Goal: Task Accomplishment & Management: Use online tool/utility

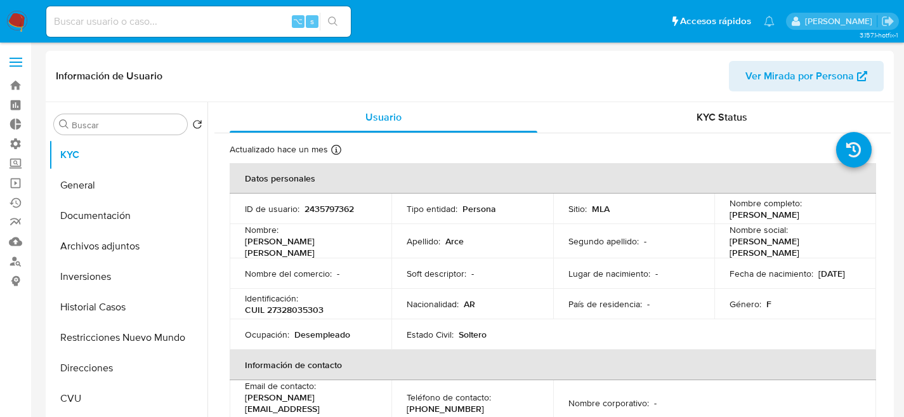
select select "10"
click at [208, 29] on input at bounding box center [198, 21] width 305 height 17
paste input "402604975"
type input "402604975"
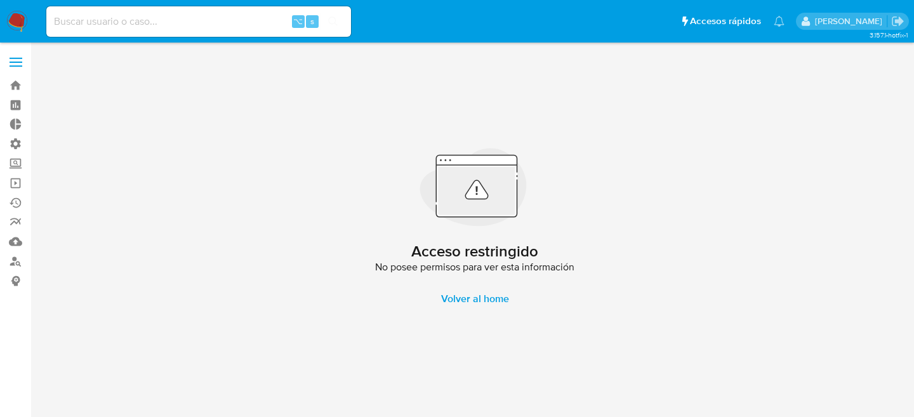
click at [171, 32] on div "⌥ s" at bounding box center [198, 21] width 305 height 30
click at [177, 25] on input at bounding box center [198, 21] width 305 height 17
paste input "272210360"
type input "272210360"
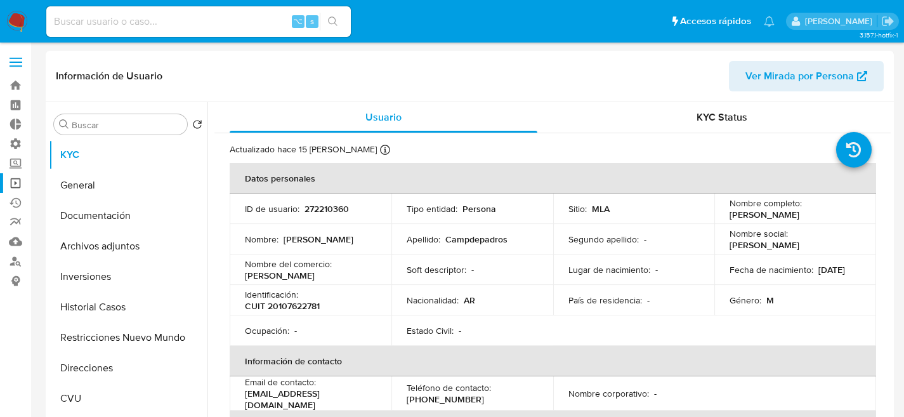
select select "10"
click at [159, 230] on button "Documentación" at bounding box center [123, 216] width 149 height 30
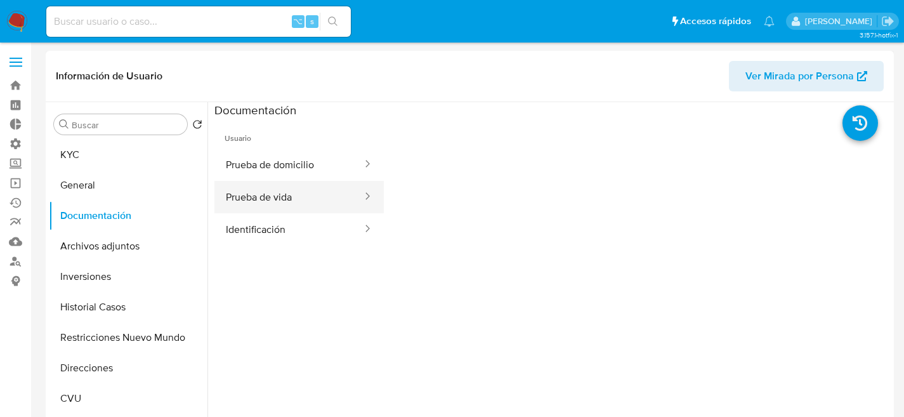
click at [258, 187] on button "Prueba de vida" at bounding box center [289, 197] width 149 height 32
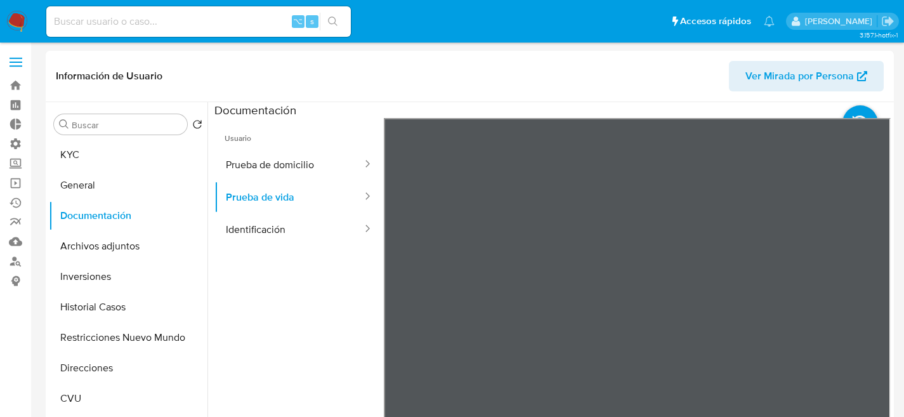
click at [81, 250] on button "Archivos adjuntos" at bounding box center [123, 246] width 149 height 30
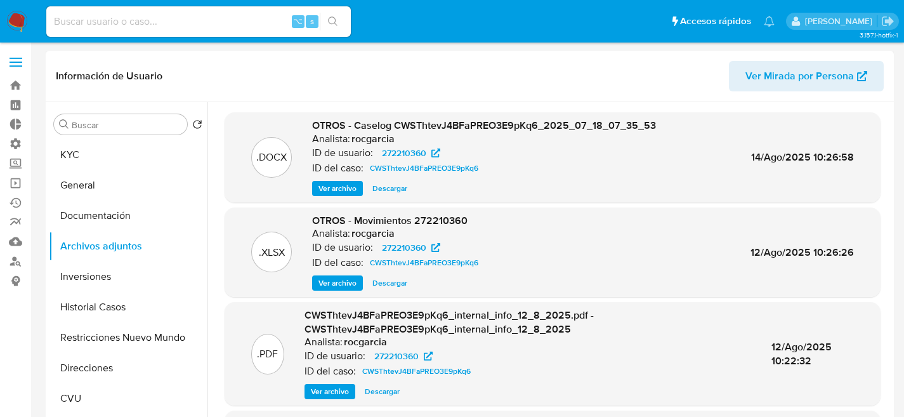
click at [325, 182] on span "Ver archivo" at bounding box center [338, 188] width 38 height 13
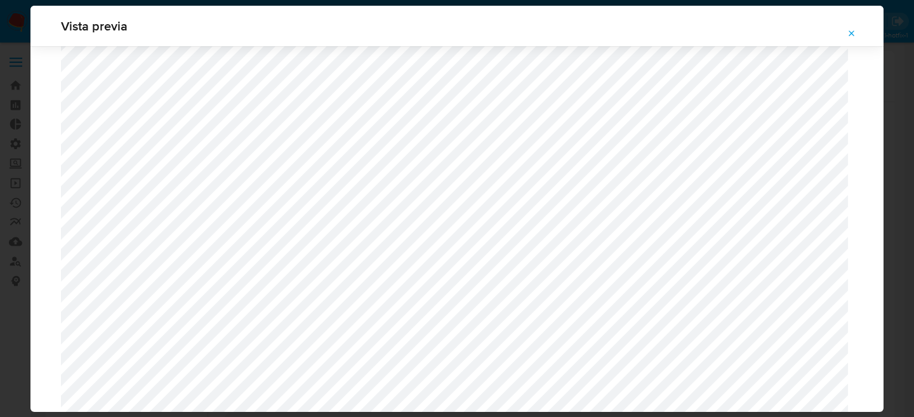
scroll to position [1644, 0]
click at [849, 36] on icon "Attachment preview" at bounding box center [852, 33] width 6 height 6
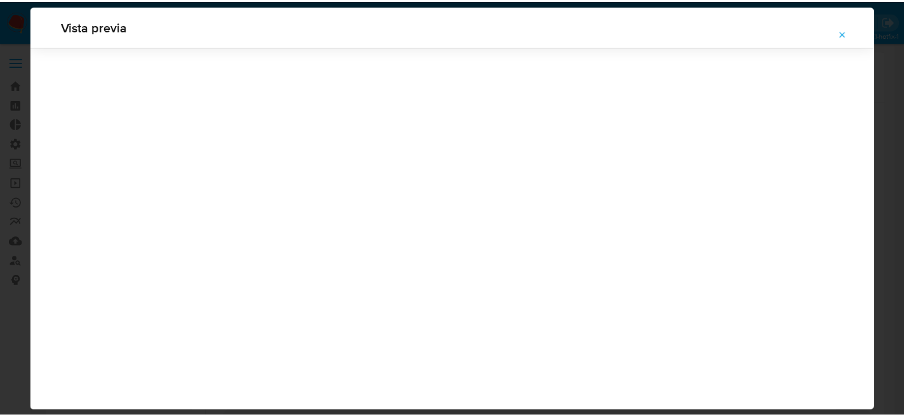
scroll to position [41, 0]
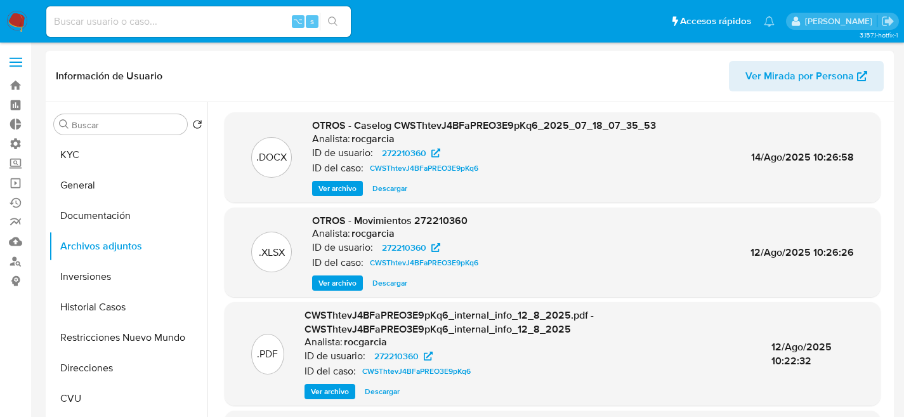
click at [372, 281] on button "Descargar" at bounding box center [390, 282] width 48 height 15
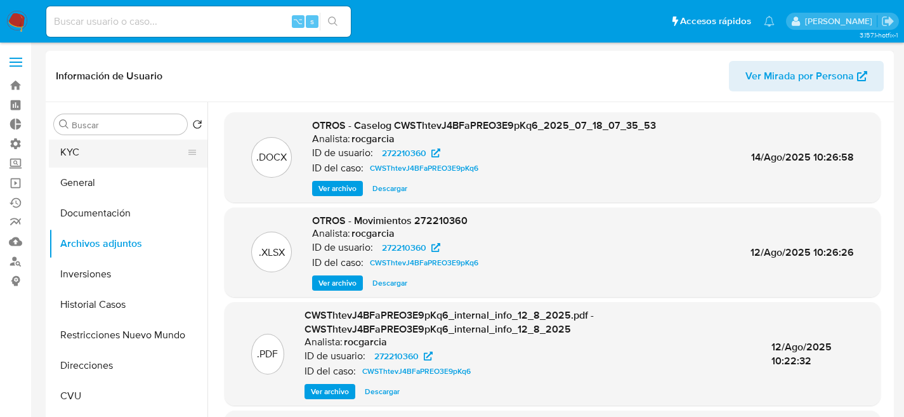
click at [70, 167] on button "KYC" at bounding box center [123, 152] width 149 height 30
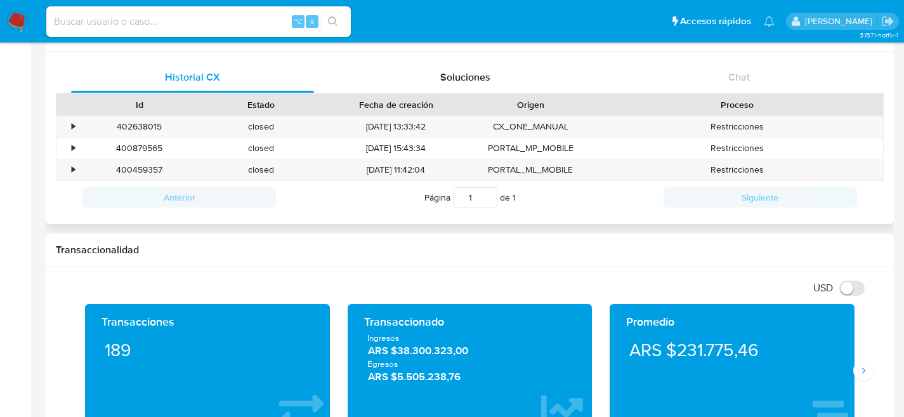
scroll to position [0, 0]
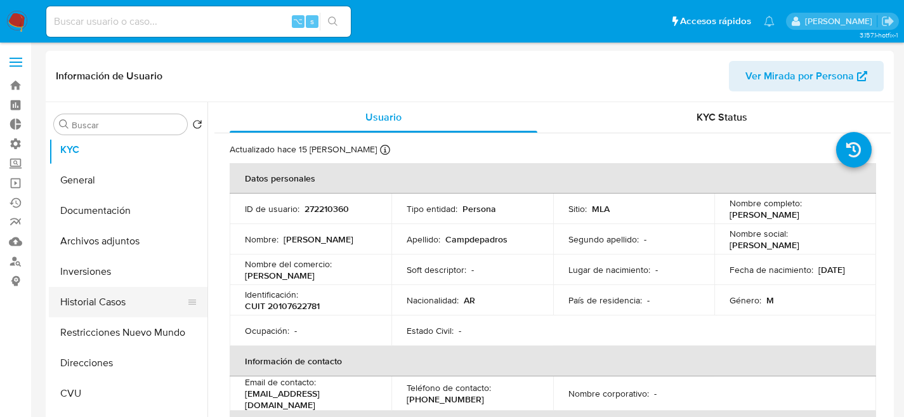
click at [91, 295] on button "Historial Casos" at bounding box center [123, 302] width 149 height 30
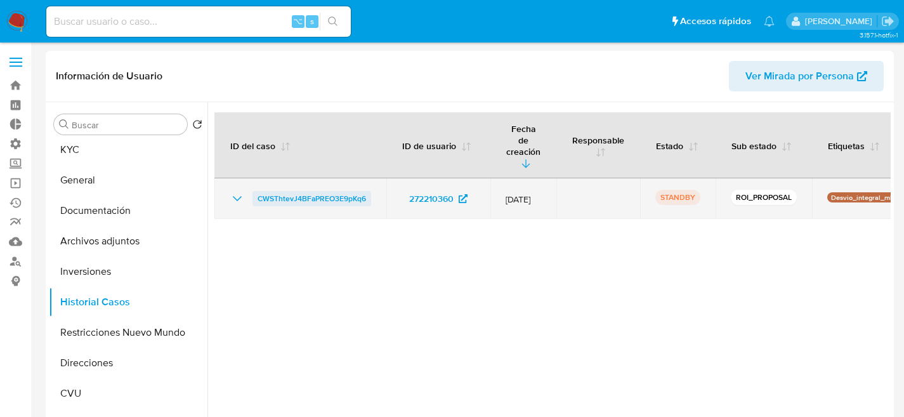
click at [287, 191] on span "CWSThtevJ4BFaPREO3E9pKq6" at bounding box center [312, 198] width 109 height 15
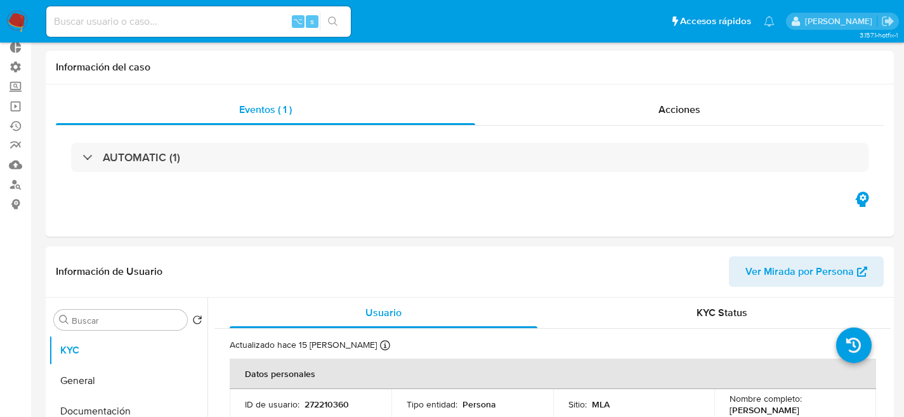
select select "10"
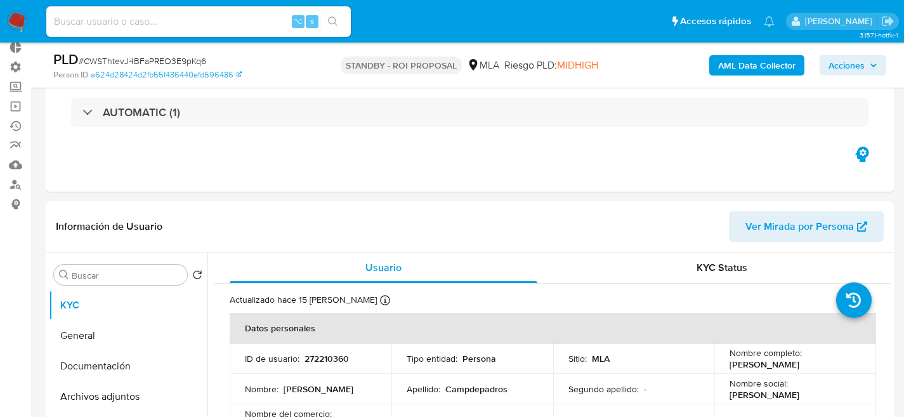
scroll to position [402, 0]
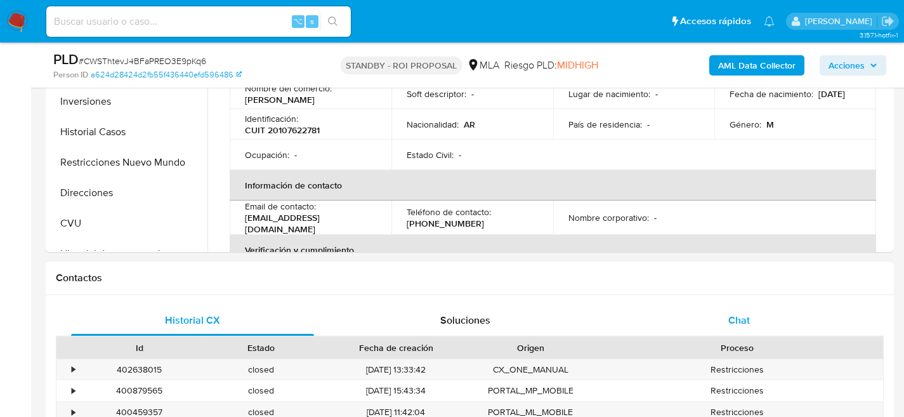
click at [701, 329] on div "Chat" at bounding box center [739, 320] width 243 height 30
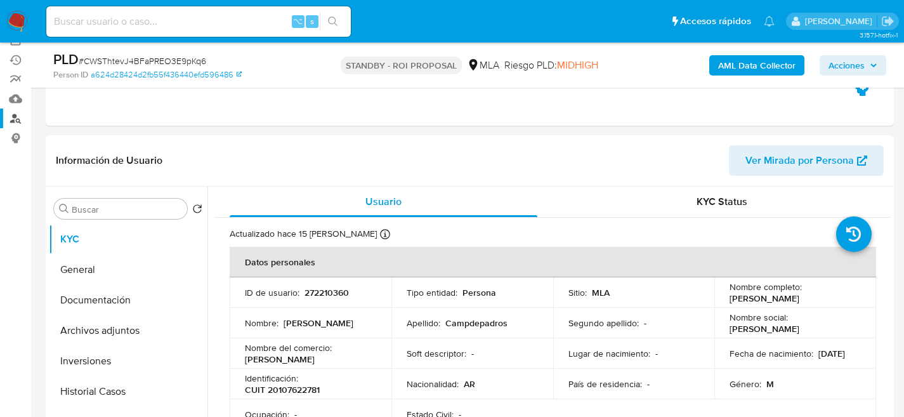
scroll to position [216, 0]
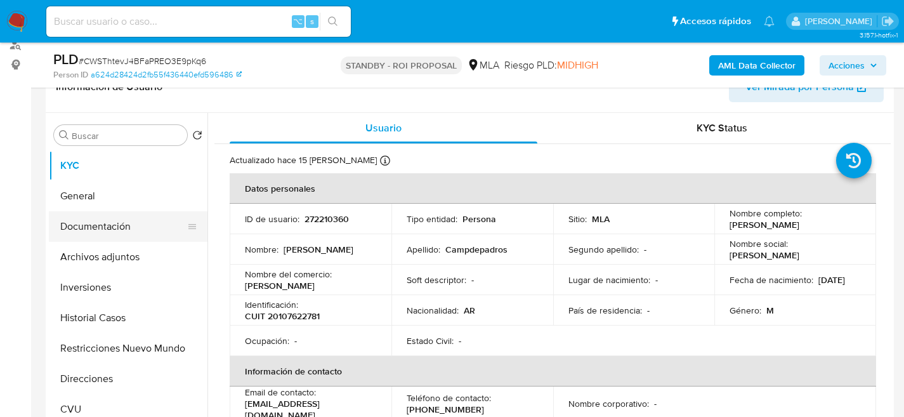
click at [98, 220] on button "Documentación" at bounding box center [123, 226] width 149 height 30
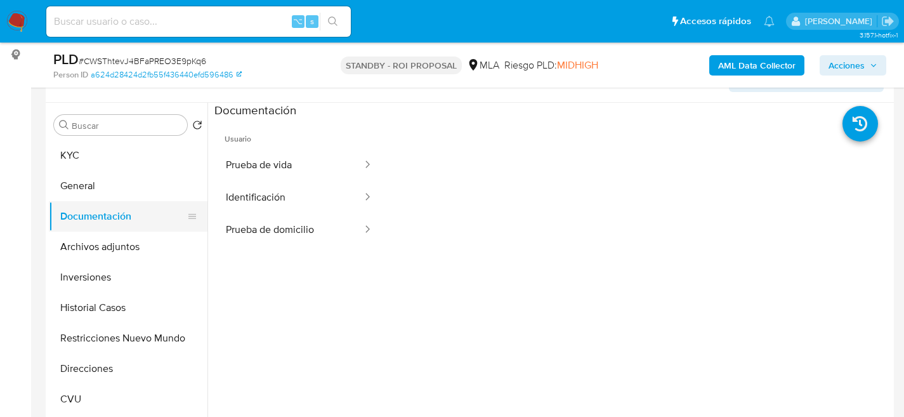
scroll to position [241, 0]
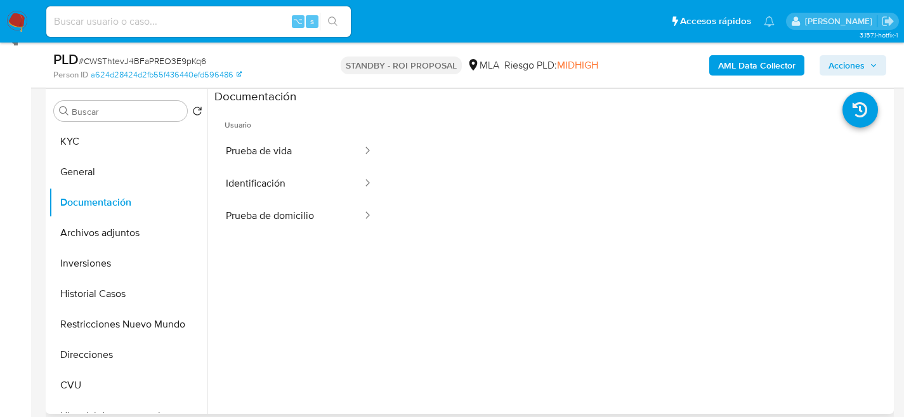
click at [213, 188] on div at bounding box center [550, 251] width 684 height 325
click at [230, 189] on button "Identificación" at bounding box center [289, 184] width 149 height 32
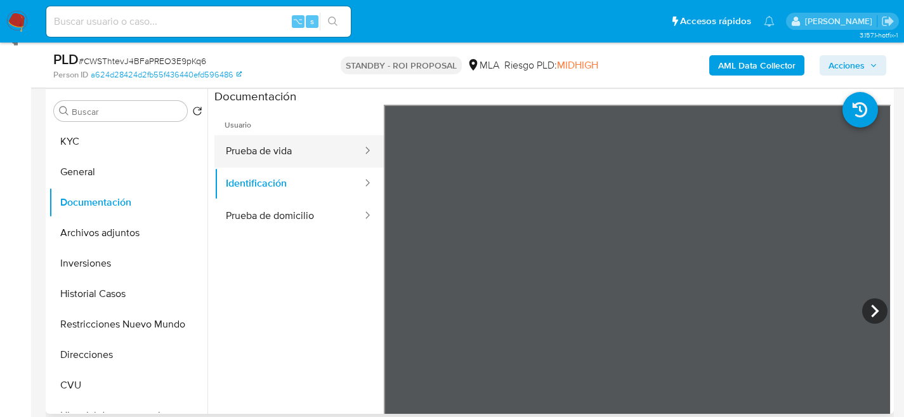
click at [300, 160] on button "Prueba de vida" at bounding box center [289, 151] width 149 height 32
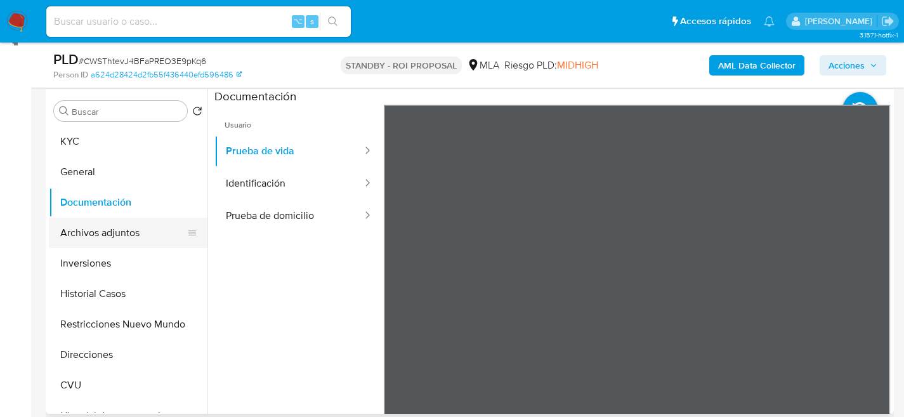
click at [113, 251] on button "Inversiones" at bounding box center [128, 263] width 159 height 30
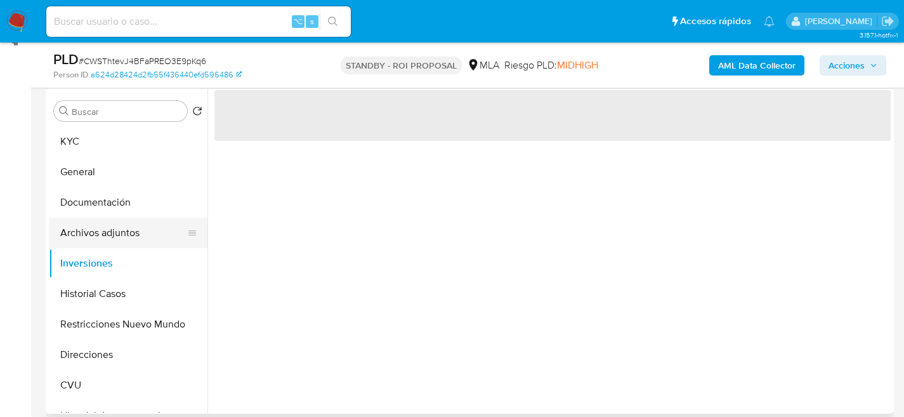
click at [106, 235] on button "Archivos adjuntos" at bounding box center [123, 233] width 149 height 30
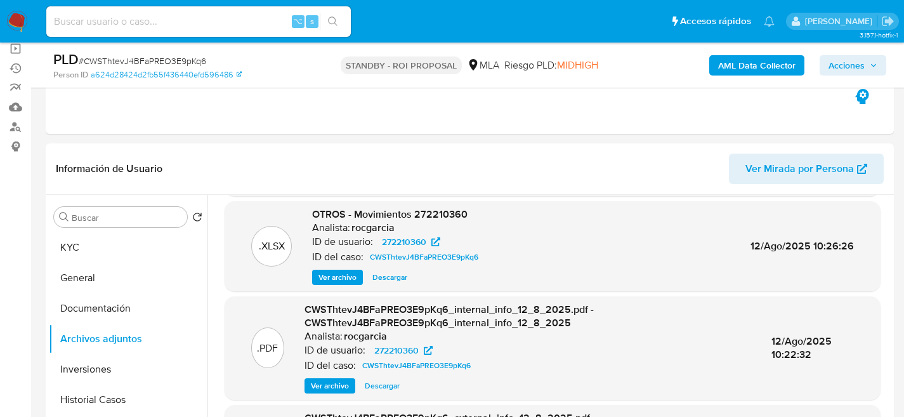
scroll to position [232, 0]
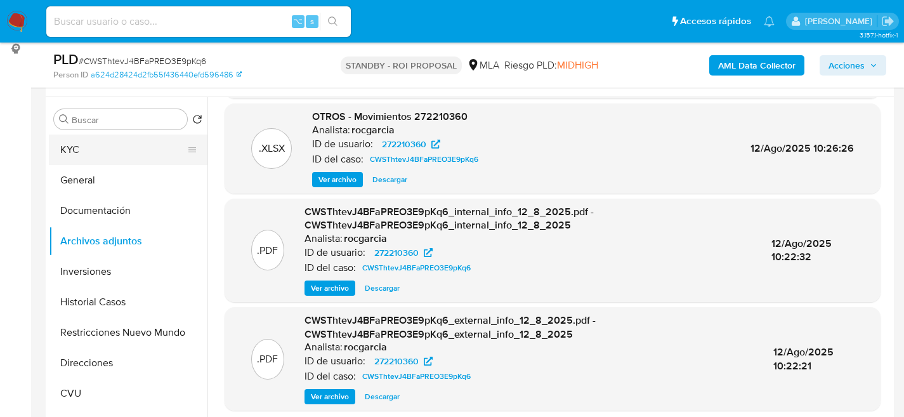
click at [71, 159] on button "KYC" at bounding box center [123, 150] width 149 height 30
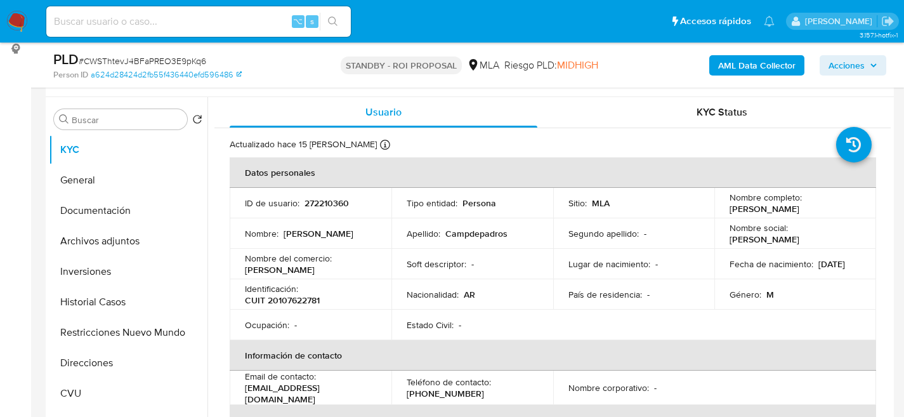
click at [776, 215] on td "Nombre completo : Miguel Angel Campdepadros" at bounding box center [796, 203] width 162 height 30
drag, startPoint x: 727, startPoint y: 210, endPoint x: 868, endPoint y: 211, distance: 140.9
click at [868, 211] on td "Nombre completo : Miguel Angel Campdepadros" at bounding box center [796, 203] width 162 height 30
copy p "Miguel Angel Campdepadros"
click at [389, 326] on td "Ocupación : -" at bounding box center [311, 325] width 162 height 30
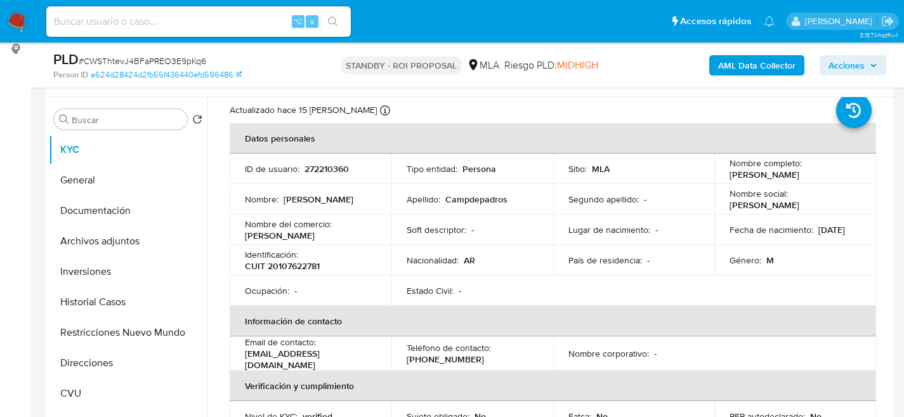
scroll to position [93, 0]
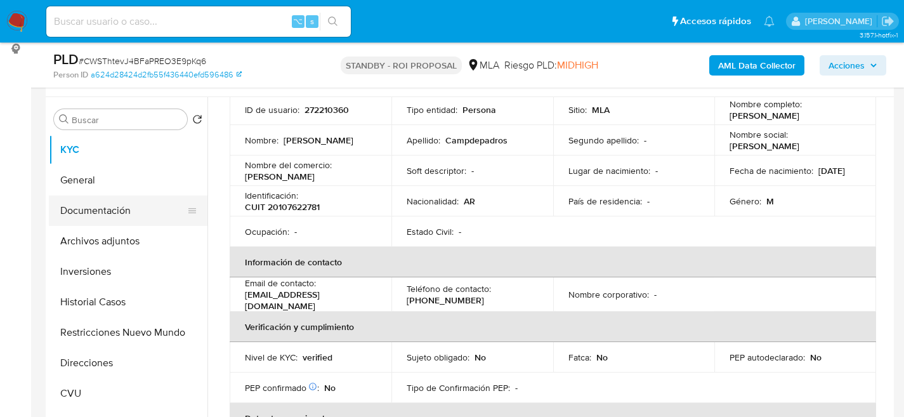
drag, startPoint x: 151, startPoint y: 182, endPoint x: 111, endPoint y: 215, distance: 52.2
click at [150, 183] on button "General" at bounding box center [128, 180] width 159 height 30
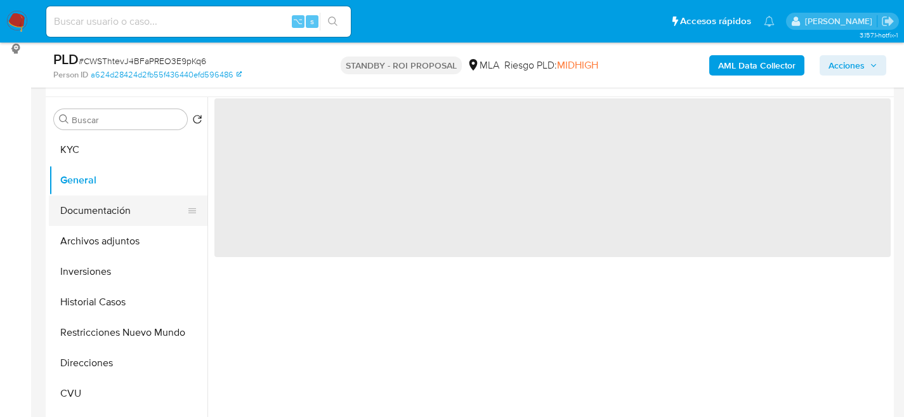
click at [111, 215] on button "Documentación" at bounding box center [123, 210] width 149 height 30
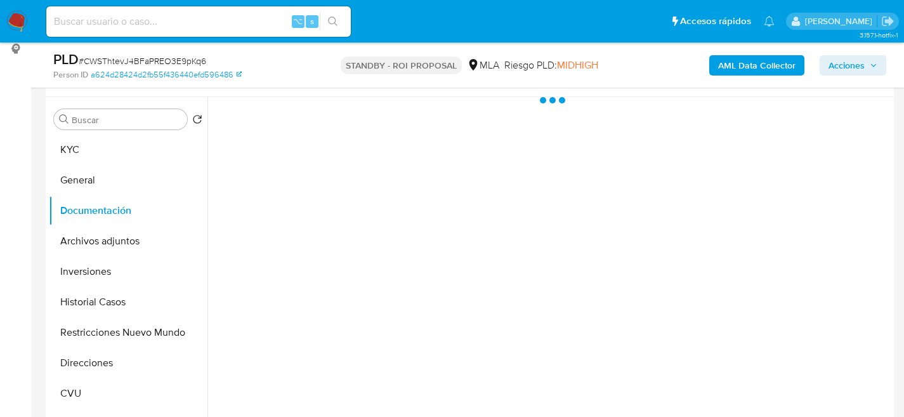
click at [272, 163] on div at bounding box center [550, 259] width 684 height 325
click at [277, 170] on div at bounding box center [550, 259] width 684 height 325
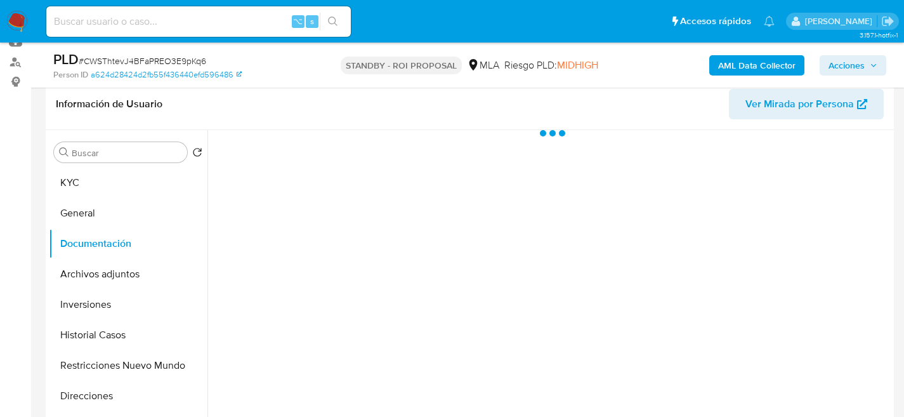
scroll to position [140, 0]
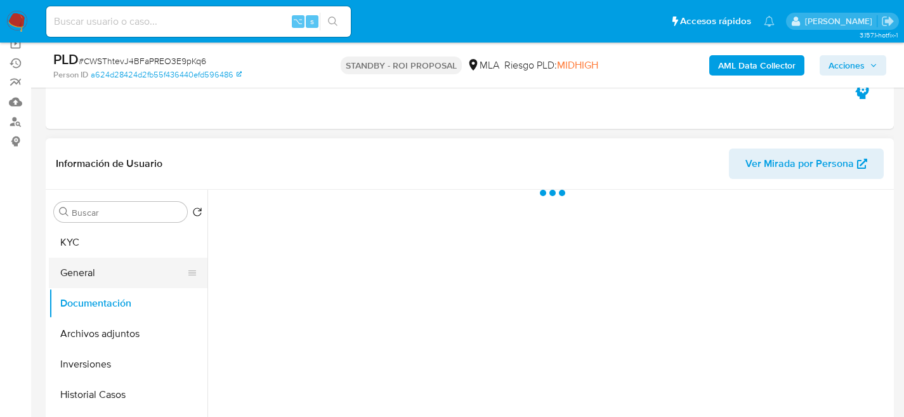
click at [82, 270] on button "General" at bounding box center [123, 273] width 149 height 30
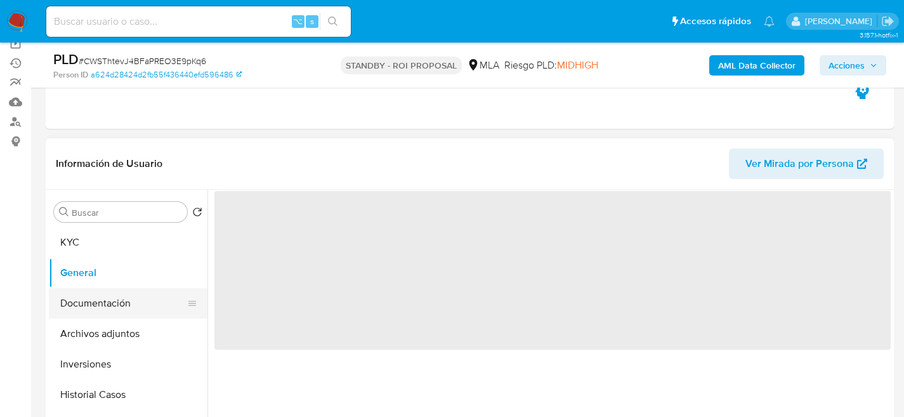
click at [91, 301] on button "Documentación" at bounding box center [123, 303] width 149 height 30
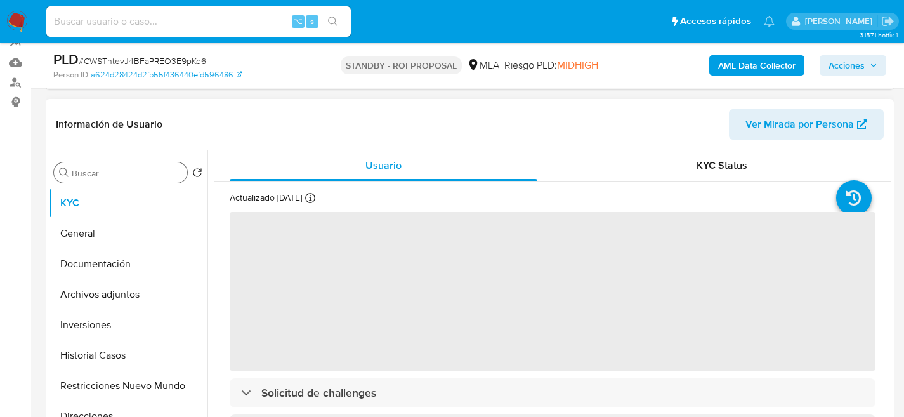
scroll to position [175, 0]
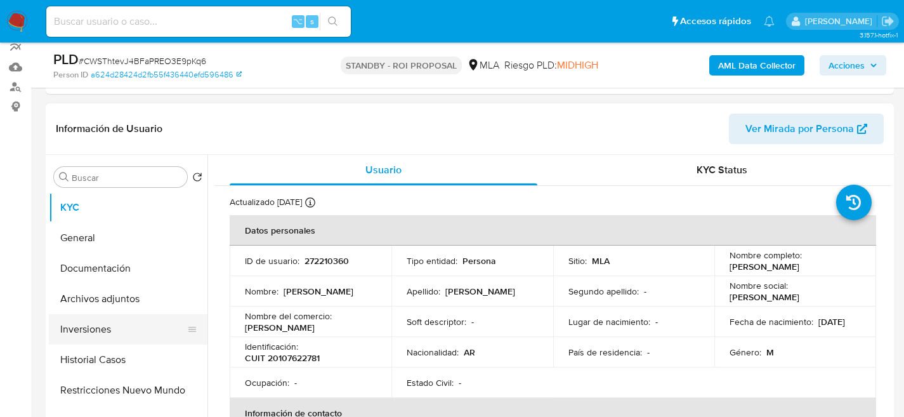
select select "10"
click at [114, 275] on button "Documentación" at bounding box center [123, 268] width 149 height 30
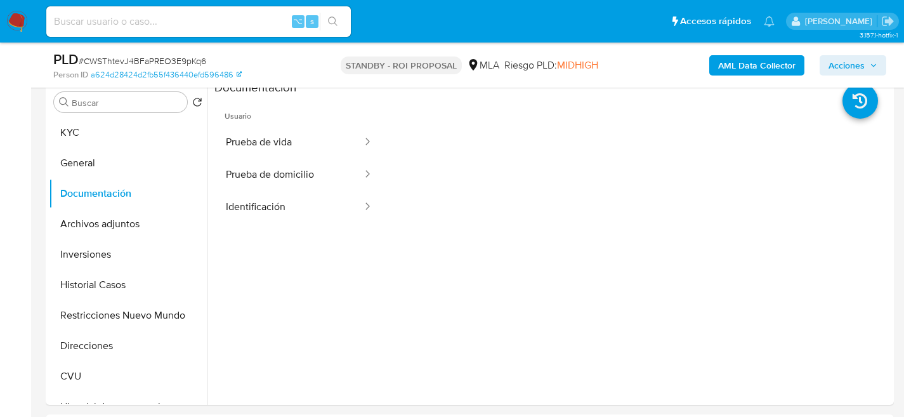
scroll to position [251, 0]
click at [312, 175] on button "Prueba de domicilio" at bounding box center [289, 173] width 149 height 32
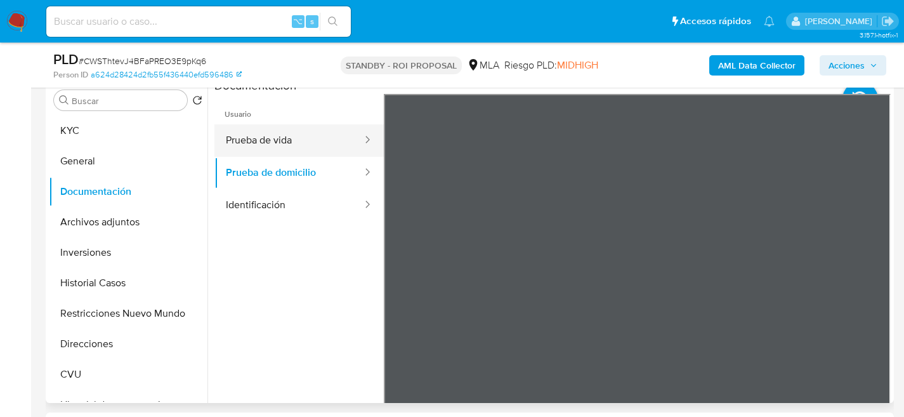
click at [286, 138] on button "Prueba de vida" at bounding box center [289, 140] width 149 height 32
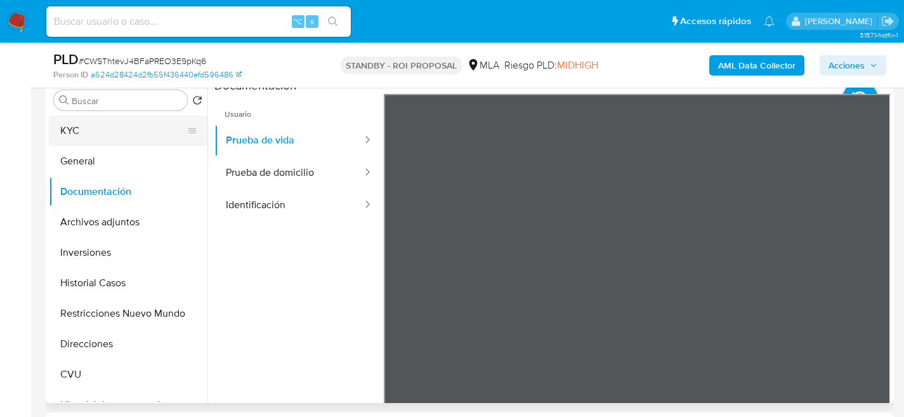
click at [107, 138] on button "KYC" at bounding box center [123, 131] width 149 height 30
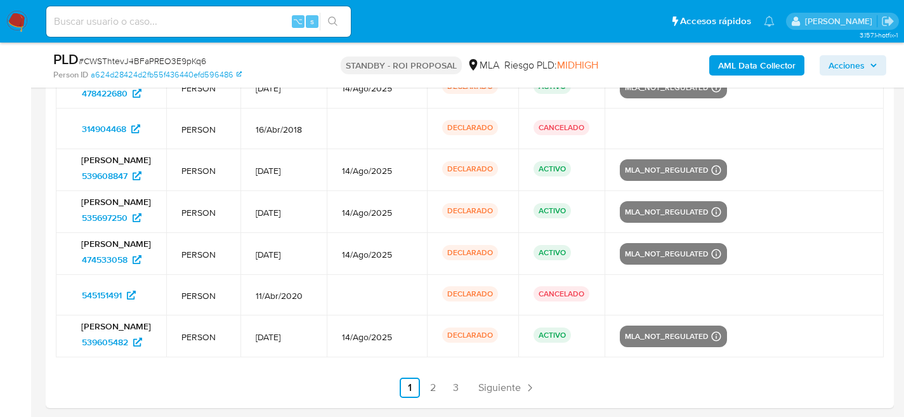
scroll to position [2151, 0]
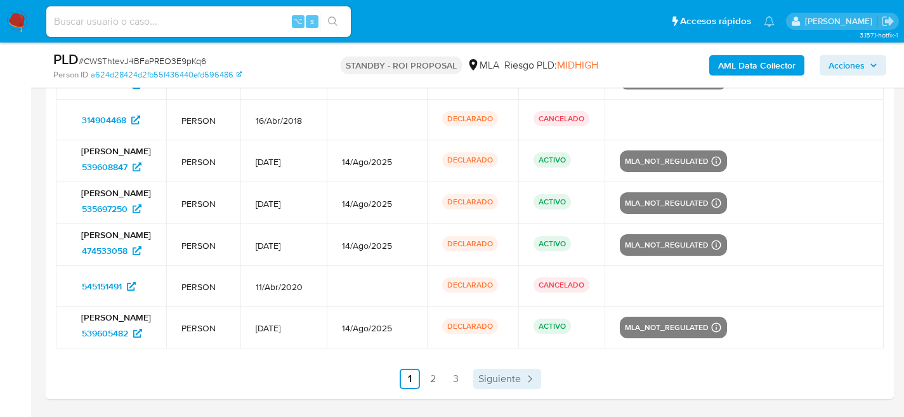
click at [479, 384] on span "Siguiente" at bounding box center [500, 379] width 43 height 10
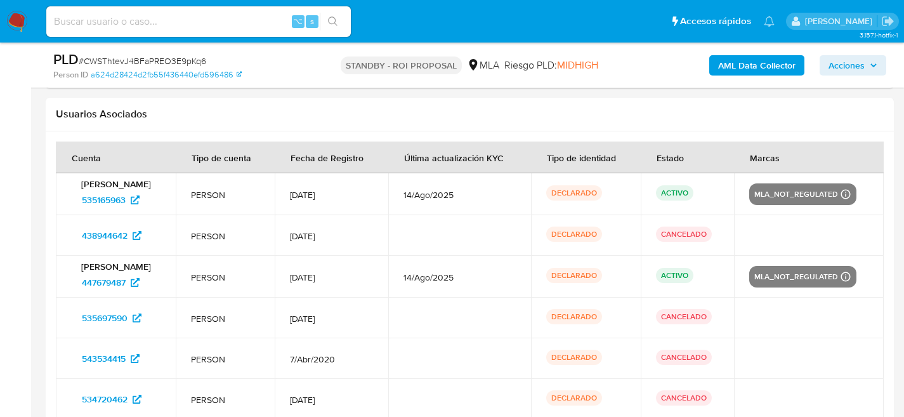
scroll to position [2082, 0]
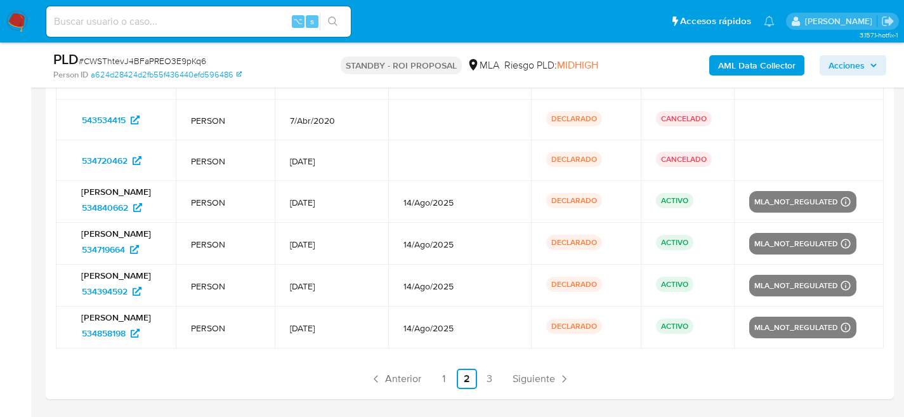
click at [548, 374] on span "Siguiente" at bounding box center [534, 379] width 43 height 10
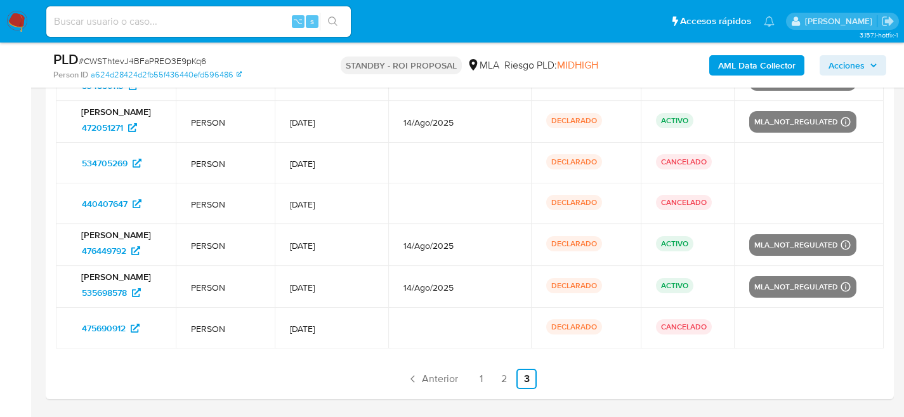
scroll to position [2041, 0]
click at [435, 374] on span "Anterior" at bounding box center [440, 379] width 36 height 10
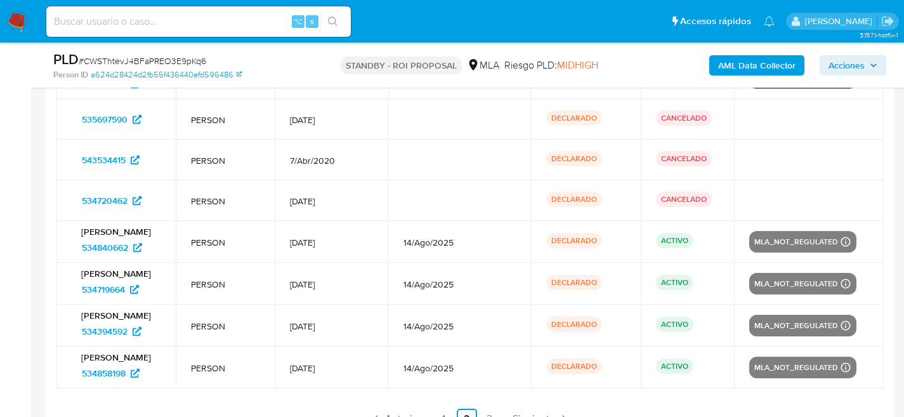
click at [437, 374] on span "14/Ago/2025" at bounding box center [460, 367] width 112 height 11
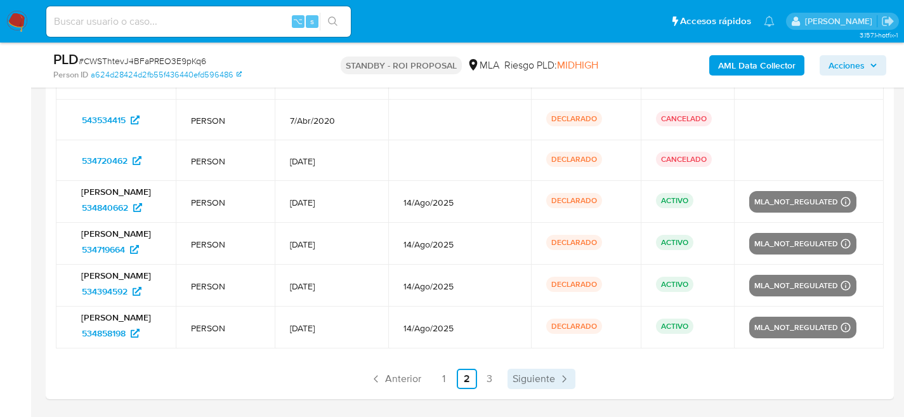
click at [510, 384] on link "Siguiente" at bounding box center [542, 379] width 68 height 20
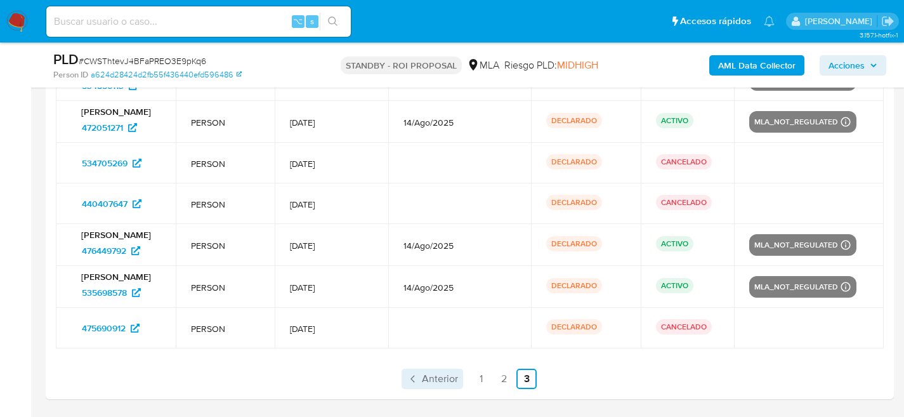
click at [426, 380] on span "Anterior" at bounding box center [440, 379] width 36 height 10
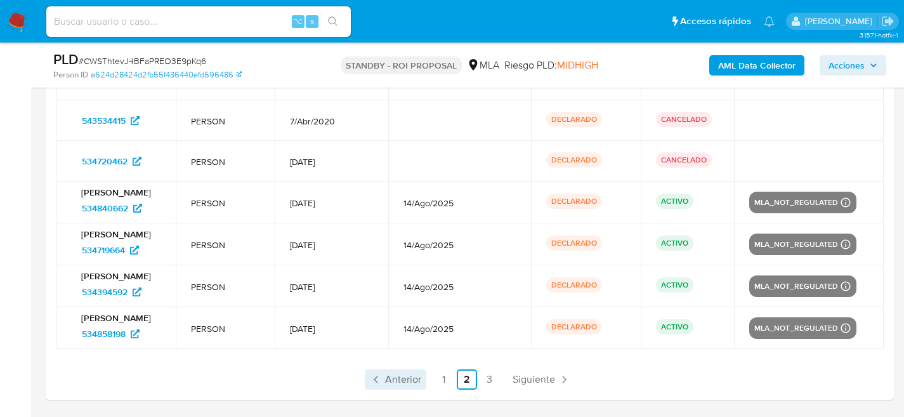
scroll to position [2082, 0]
click at [414, 380] on span "Anterior" at bounding box center [403, 379] width 36 height 10
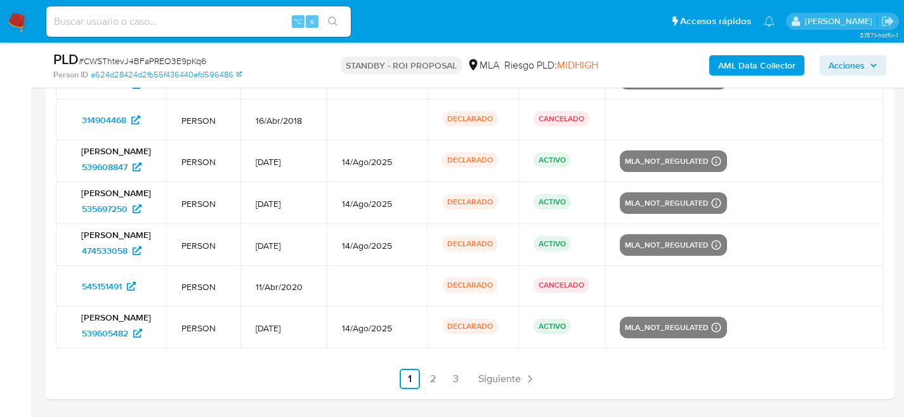
scroll to position [2151, 0]
click at [501, 384] on span "Siguiente" at bounding box center [500, 379] width 43 height 10
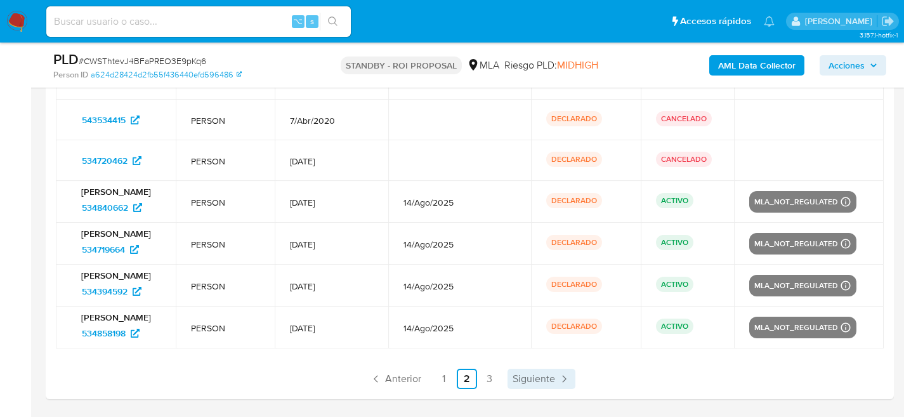
click at [548, 383] on span "Siguiente" at bounding box center [534, 379] width 43 height 10
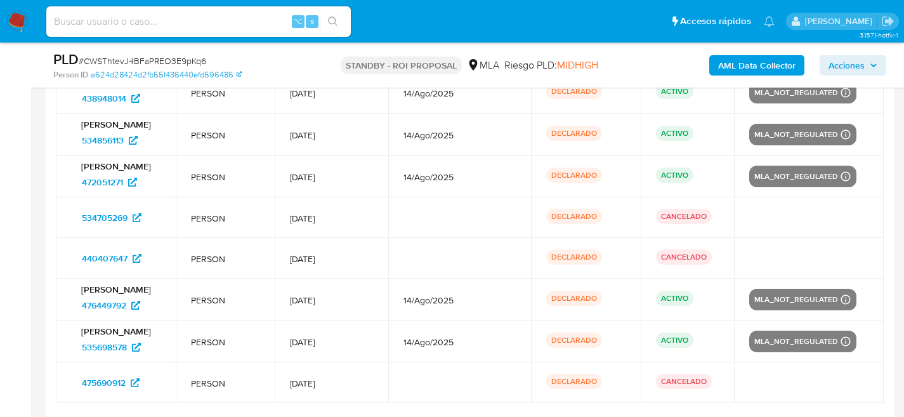
scroll to position [2041, 0]
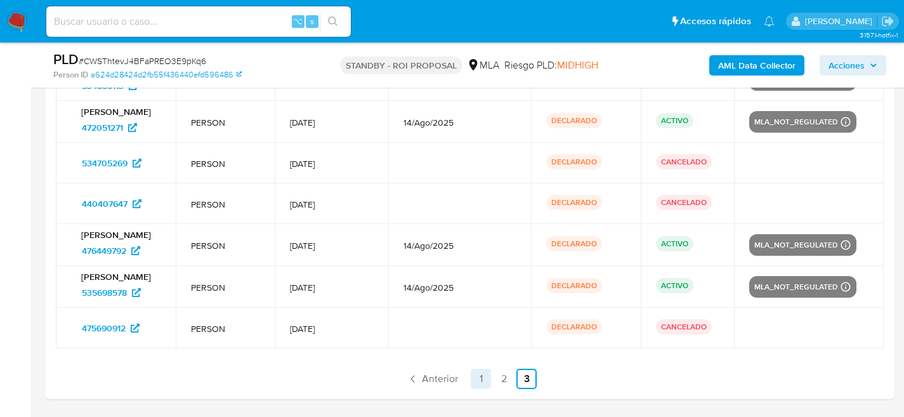
click at [475, 380] on link "1" at bounding box center [481, 379] width 20 height 20
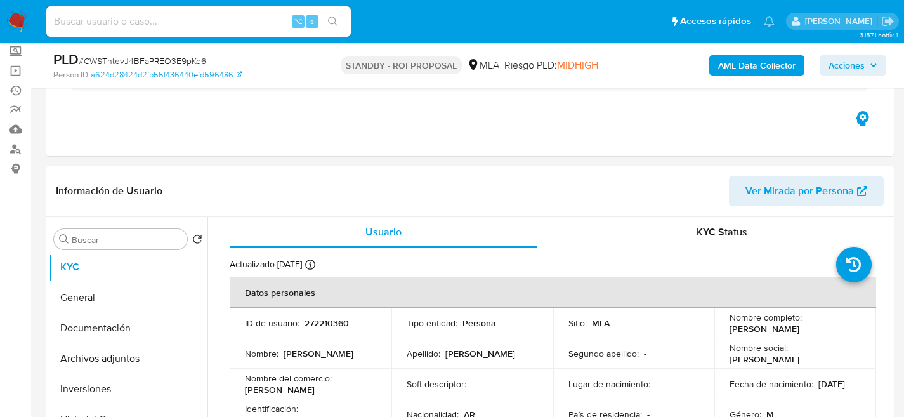
scroll to position [249, 0]
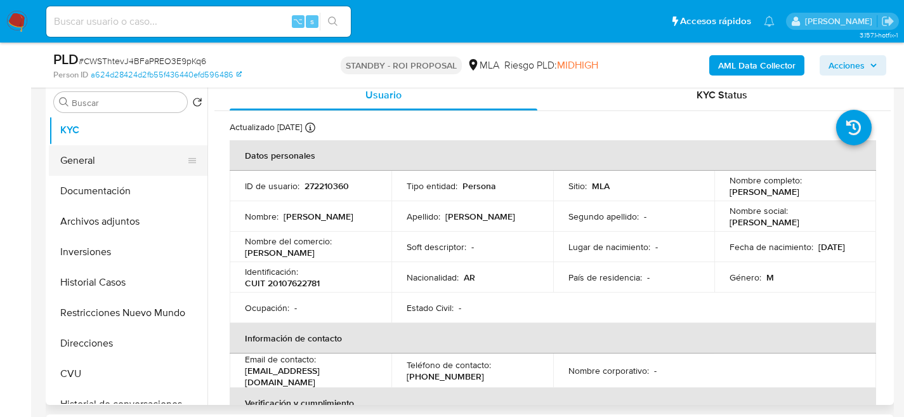
click at [80, 166] on button "General" at bounding box center [123, 160] width 149 height 30
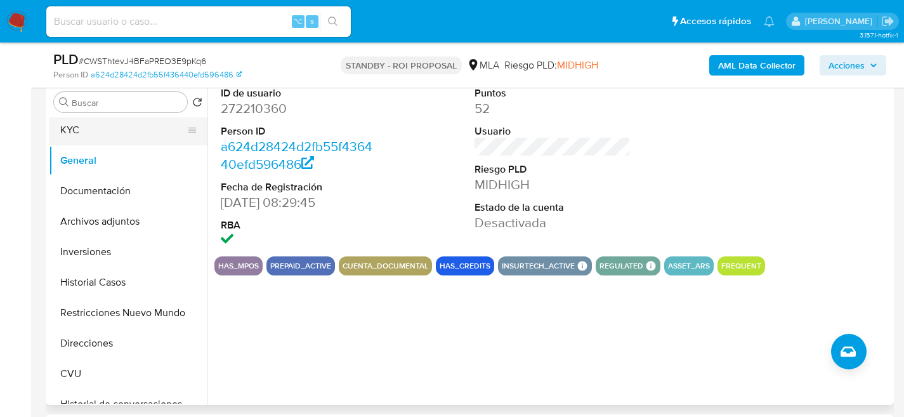
click at [69, 129] on button "KYC" at bounding box center [123, 130] width 149 height 30
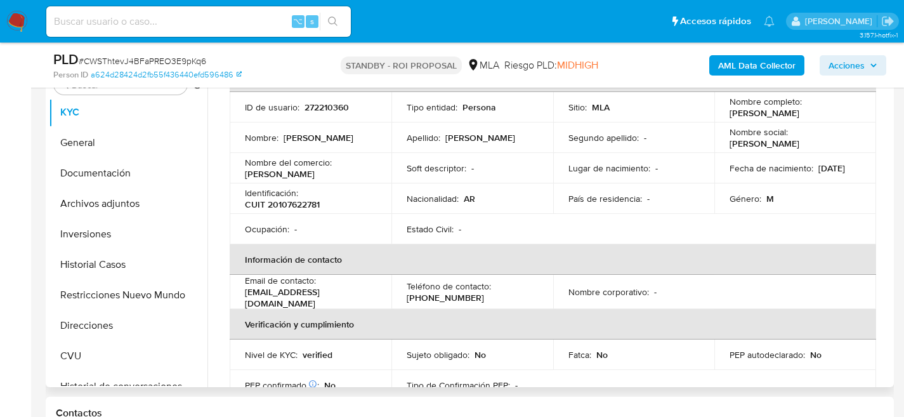
scroll to position [0, 0]
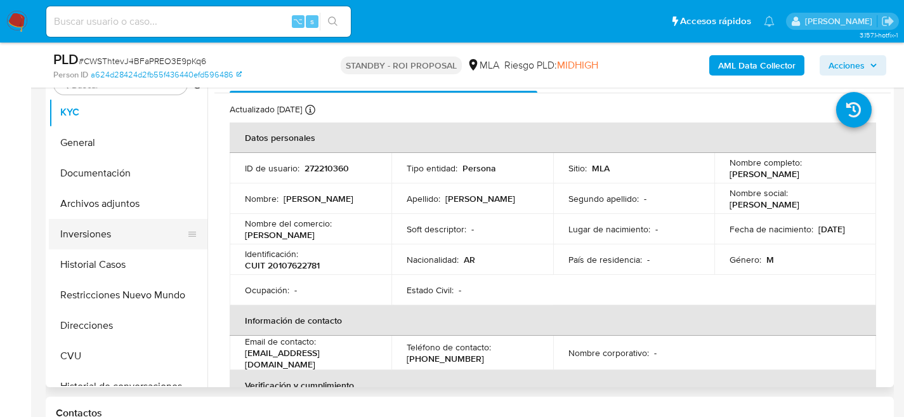
click at [111, 228] on button "Inversiones" at bounding box center [123, 234] width 149 height 30
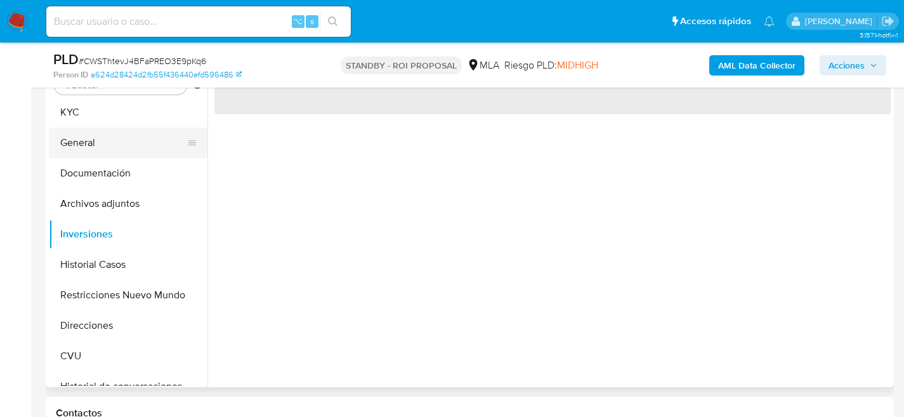
click at [89, 138] on button "General" at bounding box center [123, 143] width 149 height 30
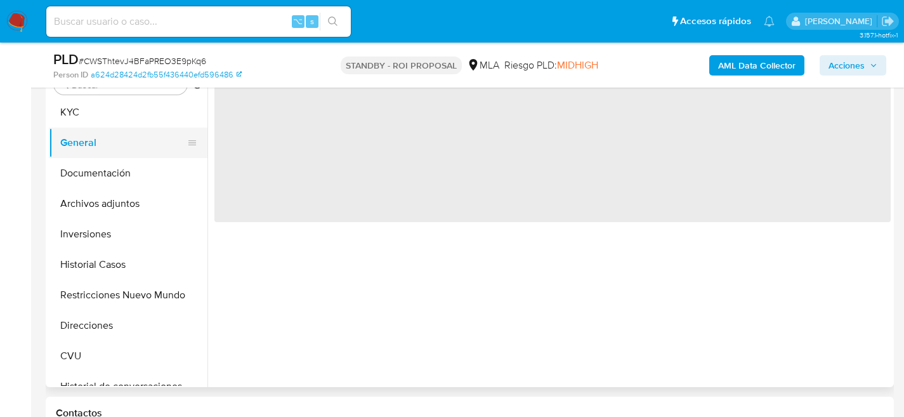
click at [89, 133] on button "General" at bounding box center [123, 143] width 149 height 30
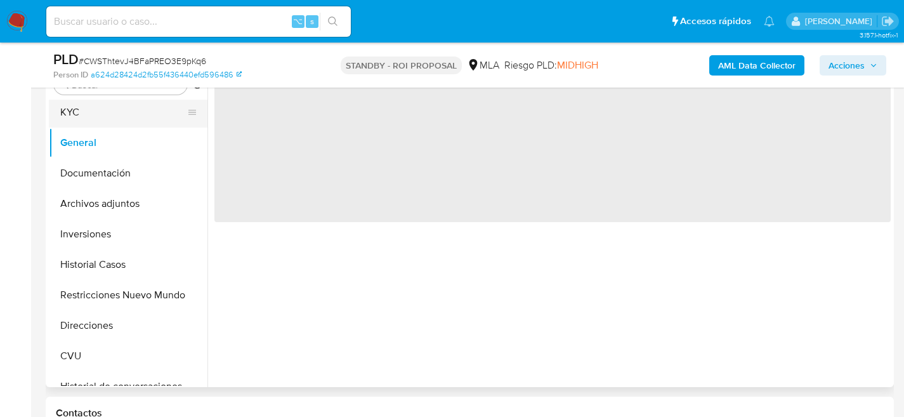
click at [90, 121] on button "KYC" at bounding box center [123, 112] width 149 height 30
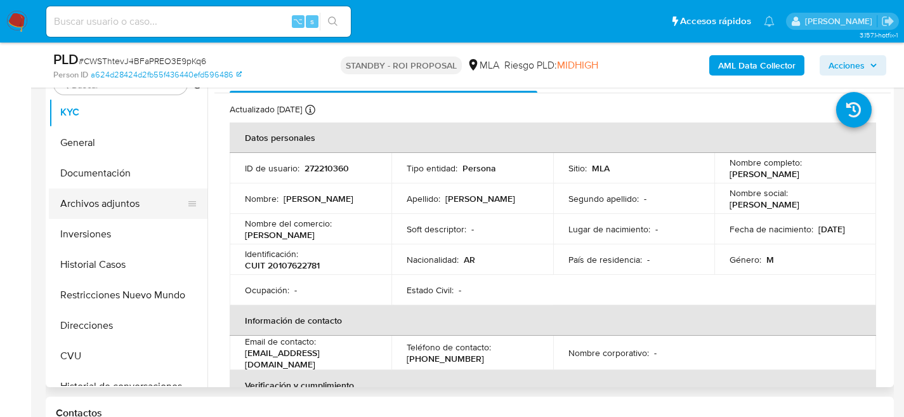
click at [114, 209] on button "Archivos adjuntos" at bounding box center [123, 203] width 149 height 30
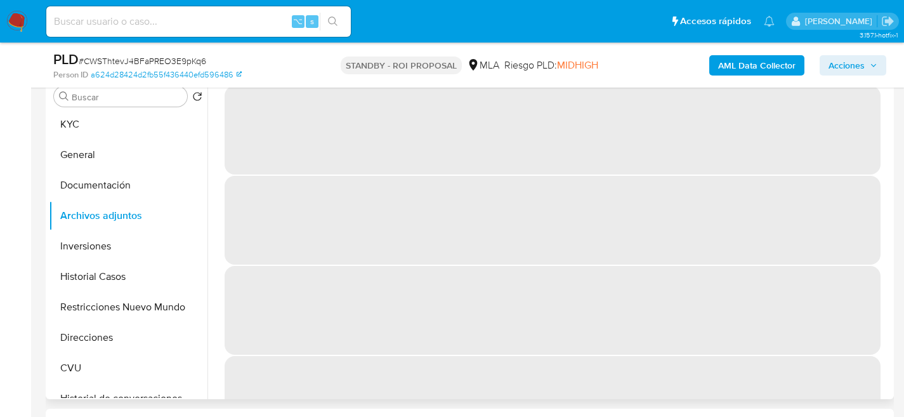
scroll to position [254, 0]
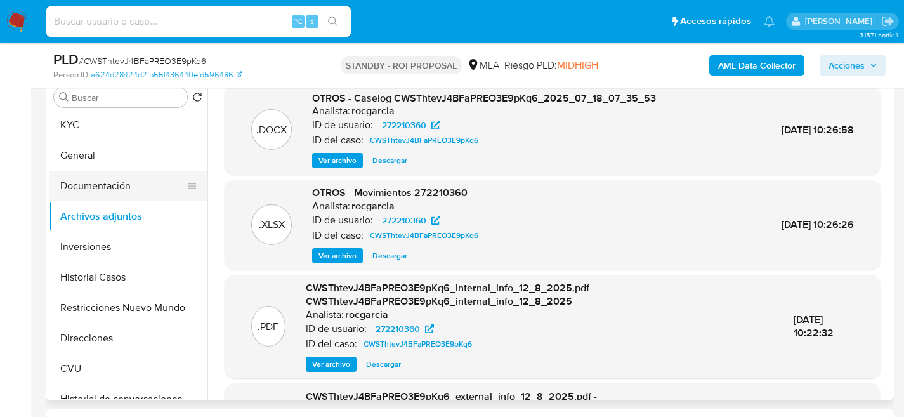
click at [111, 198] on button "Documentación" at bounding box center [123, 186] width 149 height 30
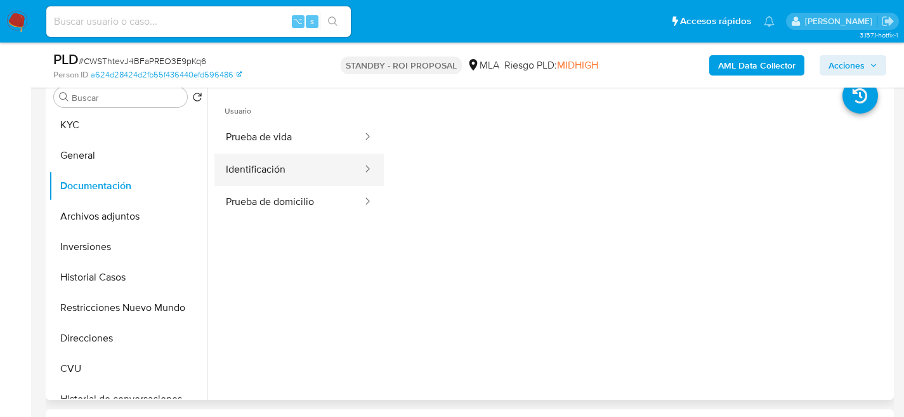
click at [308, 183] on button "Identificación" at bounding box center [289, 170] width 149 height 32
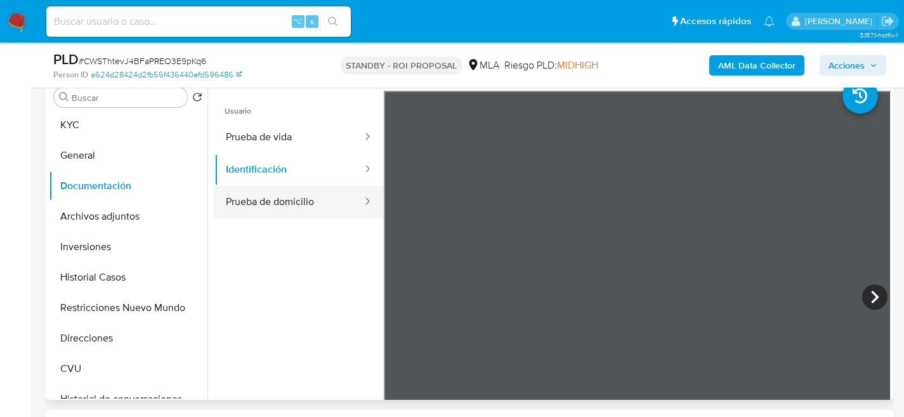
click at [317, 210] on button "Prueba de domicilio" at bounding box center [289, 202] width 149 height 32
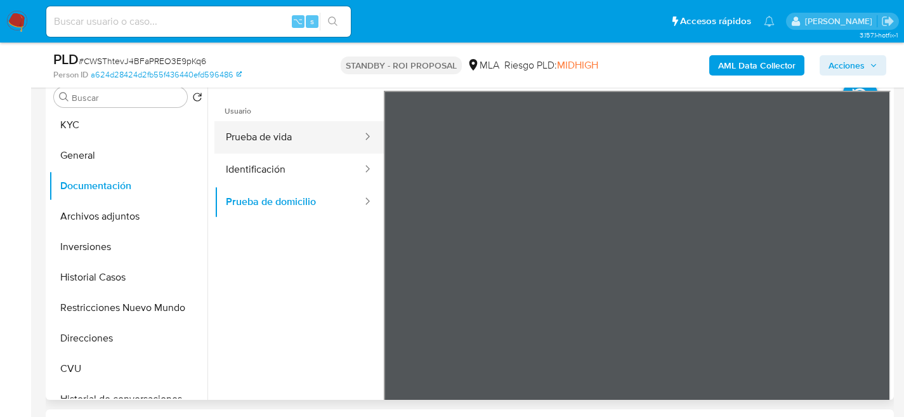
click at [305, 152] on button "Prueba de vida" at bounding box center [289, 137] width 149 height 32
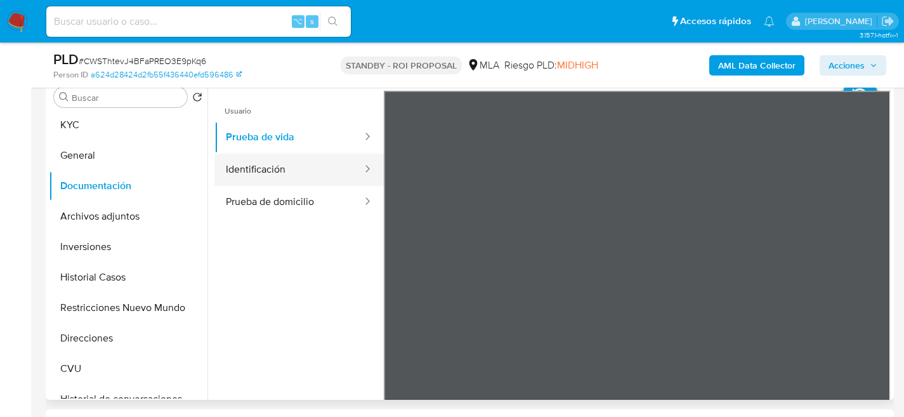
click at [296, 169] on button "Identificación" at bounding box center [289, 170] width 149 height 32
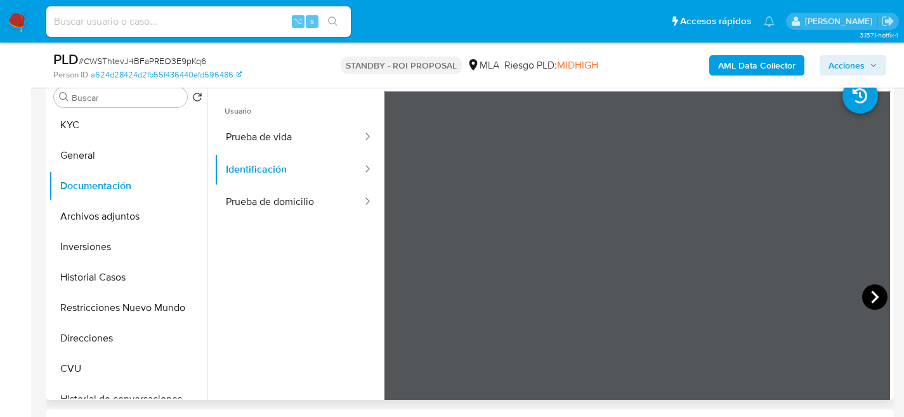
click at [868, 290] on icon at bounding box center [874, 296] width 25 height 25
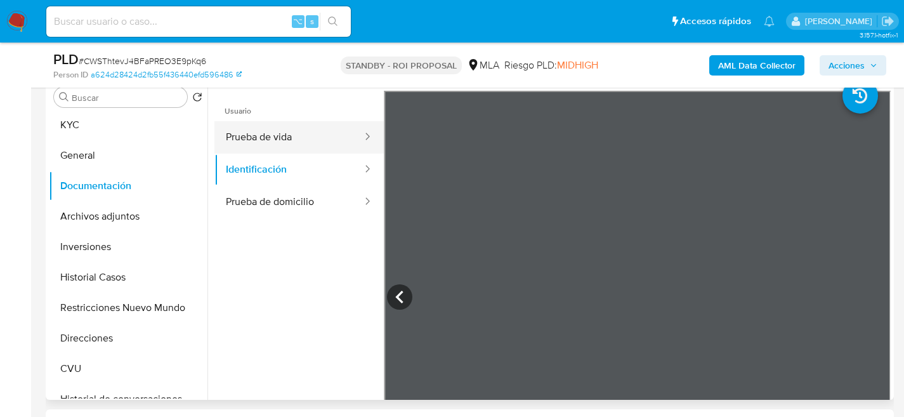
click at [263, 131] on button "Prueba de vida" at bounding box center [289, 137] width 149 height 32
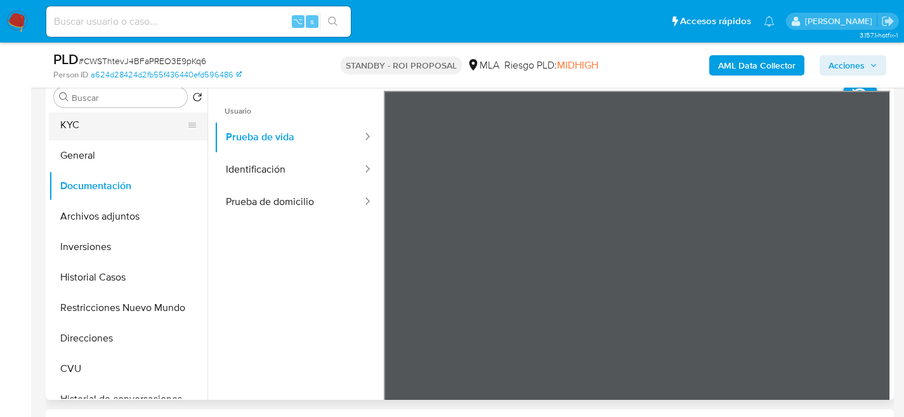
click at [112, 133] on button "KYC" at bounding box center [123, 125] width 149 height 30
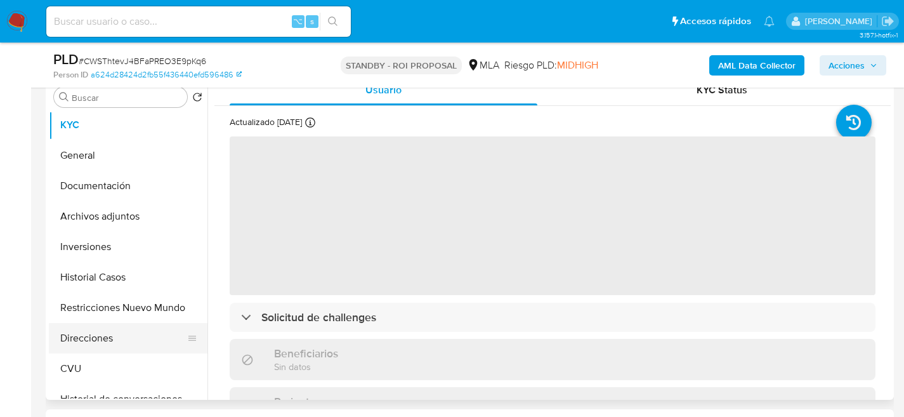
click at [107, 339] on button "Direcciones" at bounding box center [123, 338] width 149 height 30
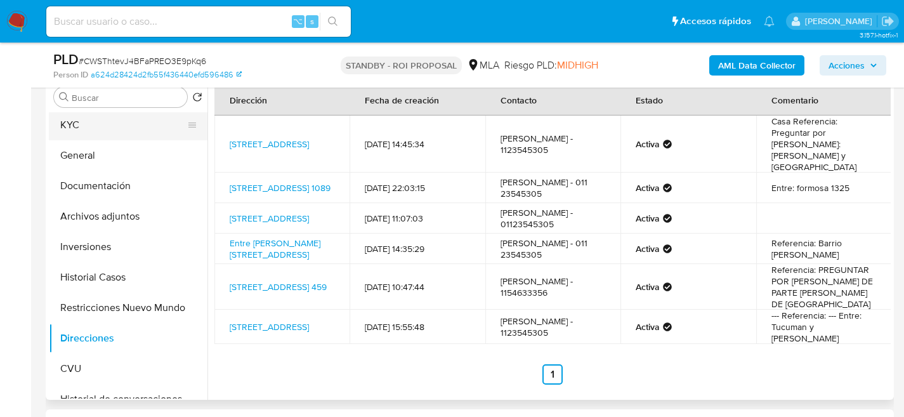
click at [110, 130] on button "KYC" at bounding box center [123, 125] width 149 height 30
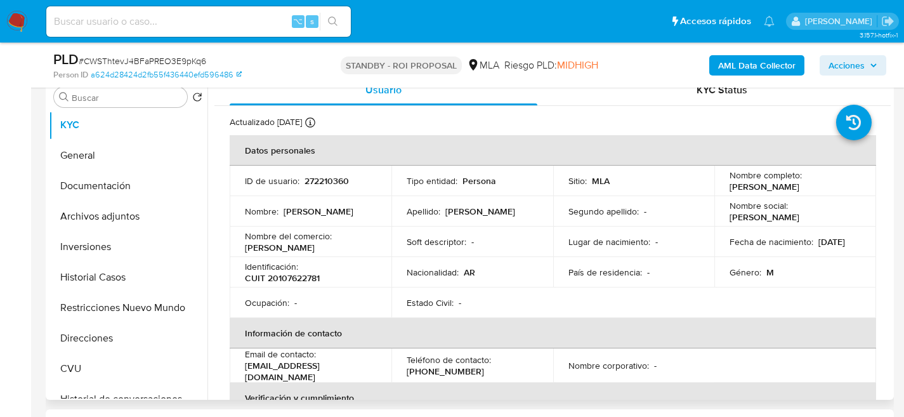
click at [305, 275] on p "CUIT 20107622781" at bounding box center [282, 277] width 75 height 11
copy p "20107622781"
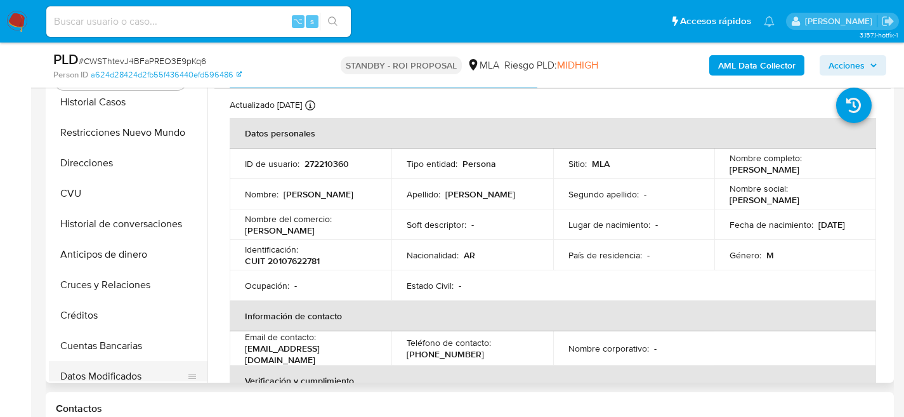
scroll to position [253, 0]
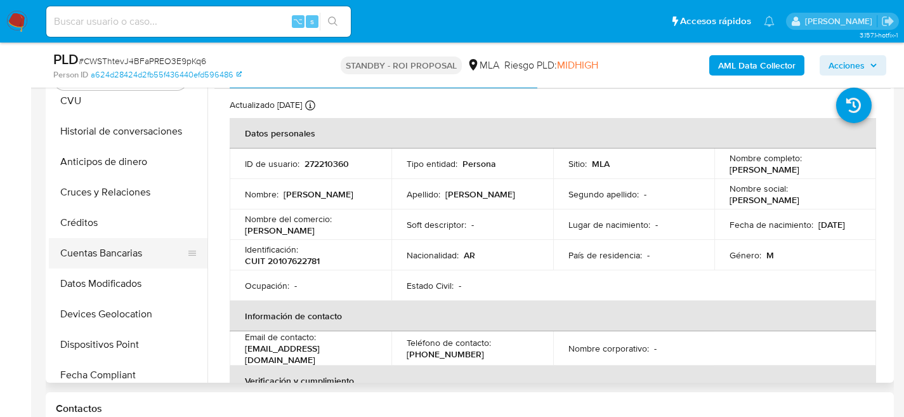
click at [93, 248] on button "Cuentas Bancarias" at bounding box center [123, 253] width 149 height 30
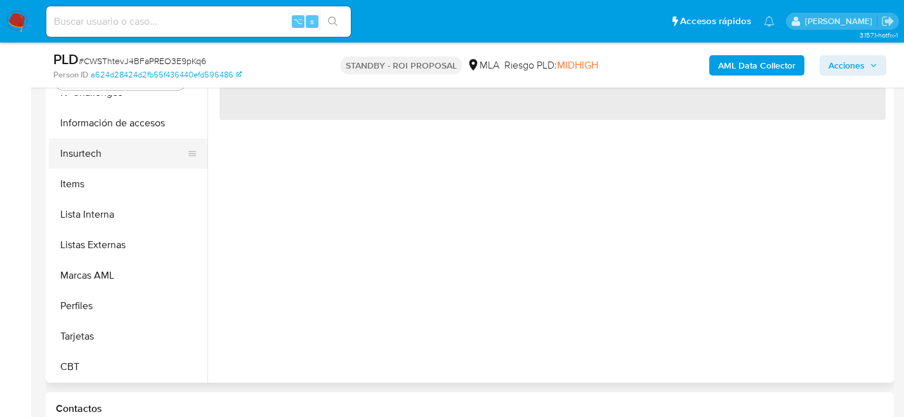
scroll to position [597, 0]
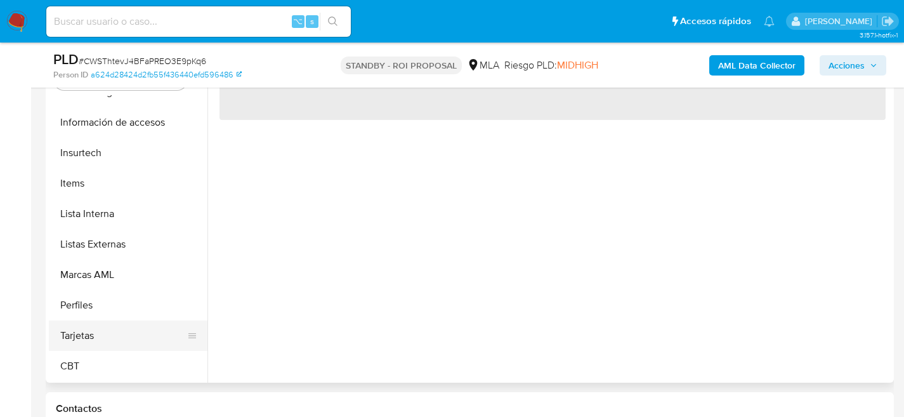
click at [86, 336] on button "Tarjetas" at bounding box center [123, 335] width 149 height 30
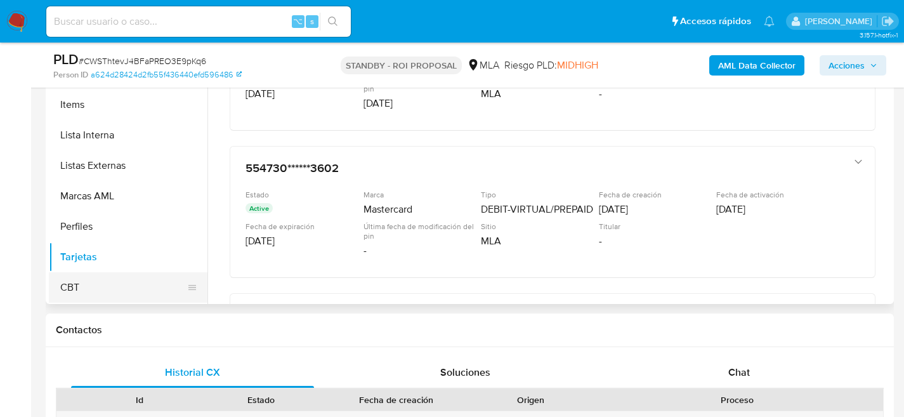
scroll to position [595, 0]
click at [73, 287] on button "CBT" at bounding box center [123, 290] width 149 height 30
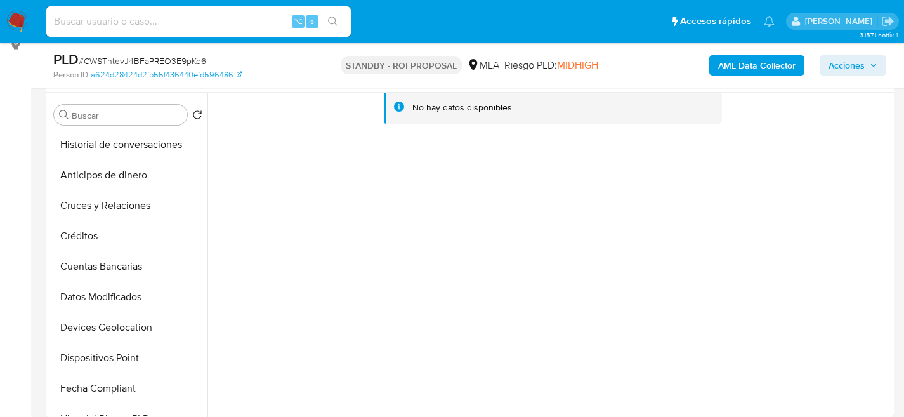
scroll to position [275, 0]
click at [92, 225] on button "Créditos" at bounding box center [123, 235] width 149 height 30
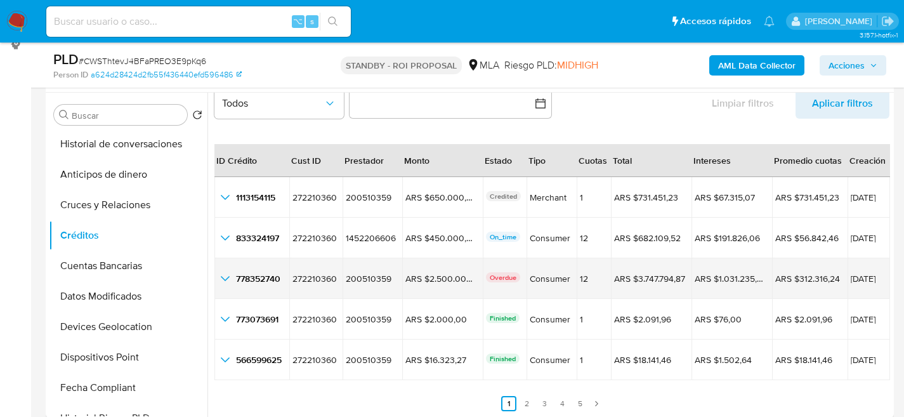
scroll to position [239, 0]
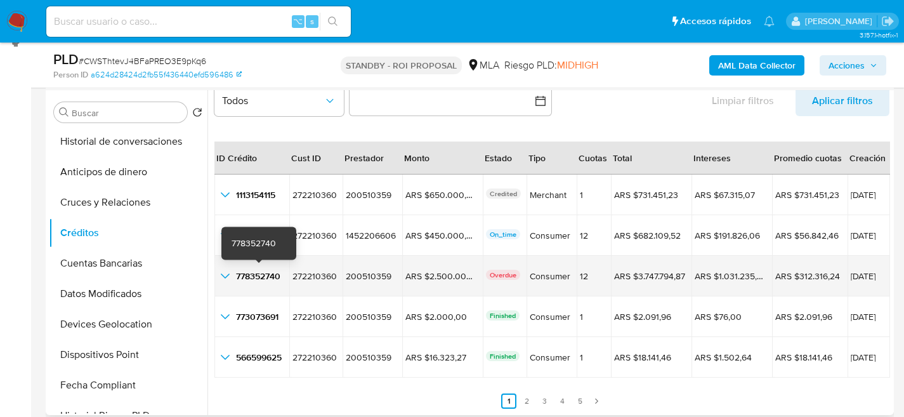
click at [236, 283] on td "778352740 778352740" at bounding box center [252, 276] width 75 height 41
click at [231, 277] on icon "button_show_hidden_detail_by_id_2" at bounding box center [225, 275] width 15 height 15
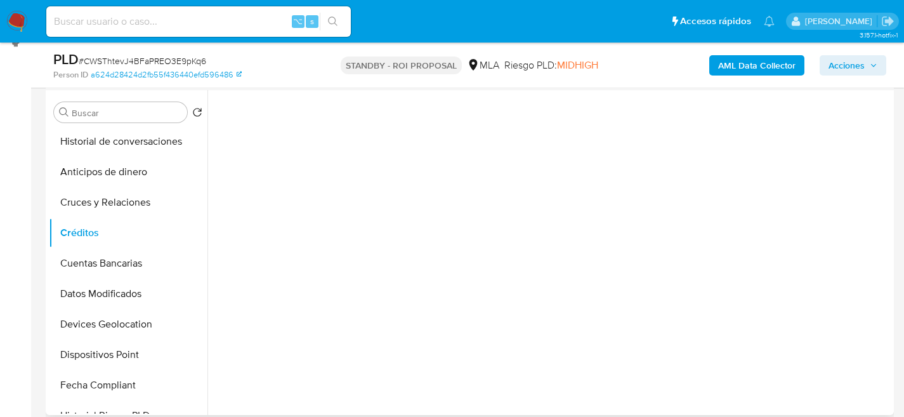
scroll to position [0, 0]
click at [87, 242] on button "Créditos" at bounding box center [123, 233] width 149 height 30
click at [85, 211] on button "Cruces y Relaciones" at bounding box center [123, 202] width 149 height 30
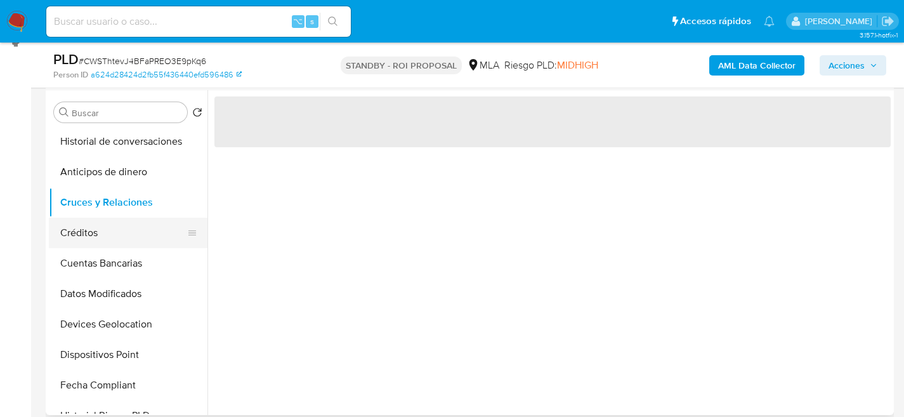
click at [83, 223] on button "Créditos" at bounding box center [123, 233] width 149 height 30
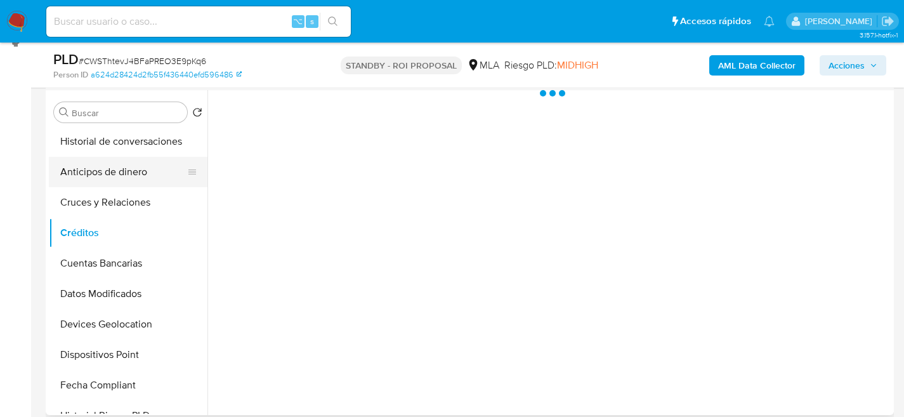
click at [141, 180] on button "Anticipos de dinero" at bounding box center [123, 172] width 149 height 30
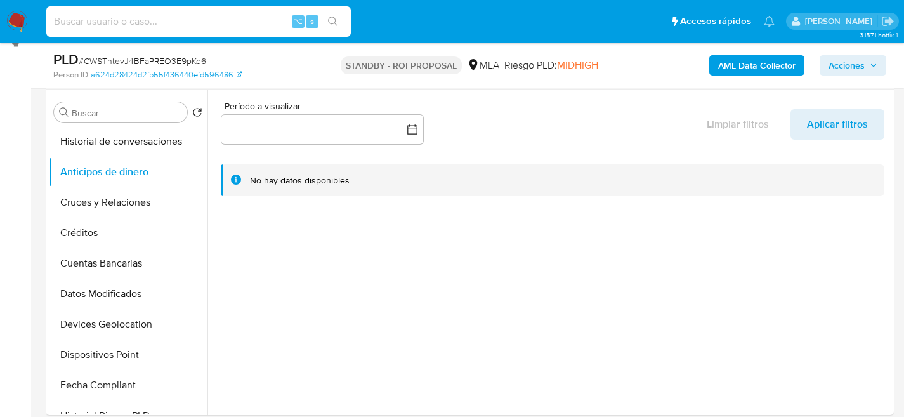
click at [187, 24] on input at bounding box center [198, 21] width 305 height 17
paste input "47531272"
type input "47531272"
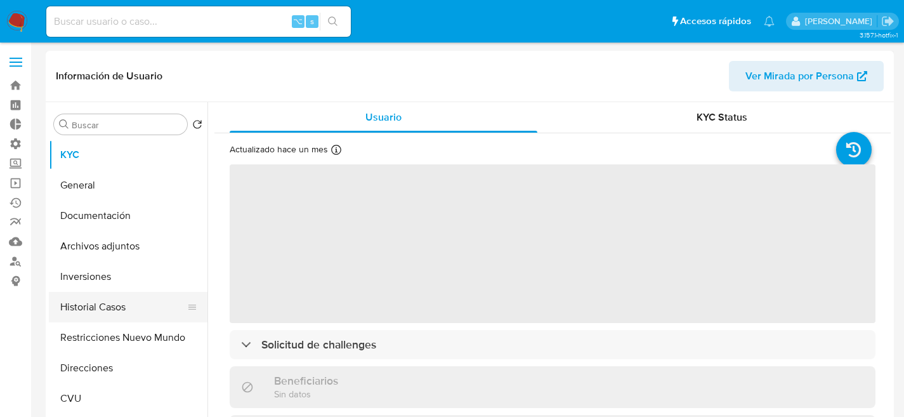
select select "10"
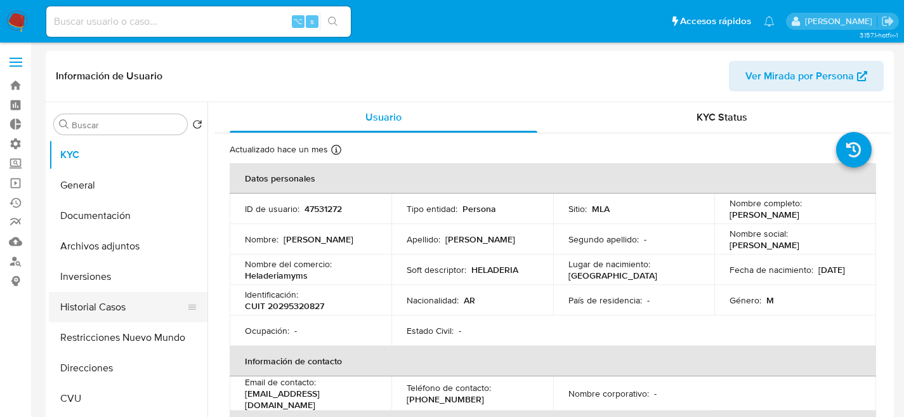
click at [70, 319] on button "Historial Casos" at bounding box center [123, 307] width 149 height 30
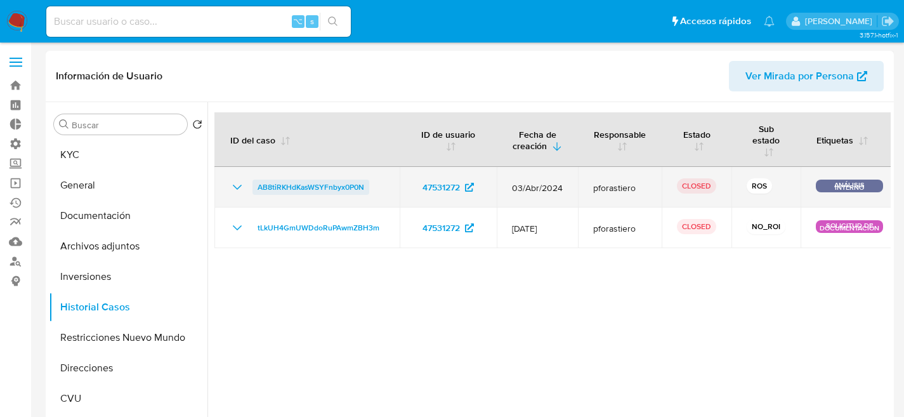
click at [286, 187] on span "AB8tiRKHdKasWSYFnbyx0P0N" at bounding box center [311, 187] width 107 height 15
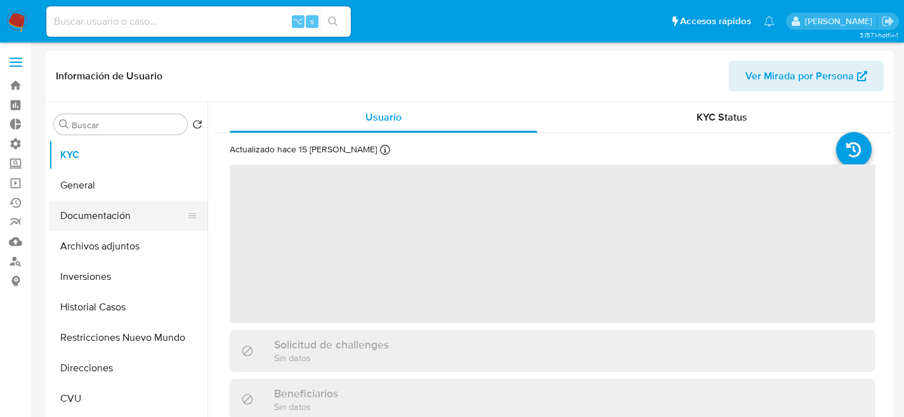
click at [79, 215] on button "Documentación" at bounding box center [123, 216] width 149 height 30
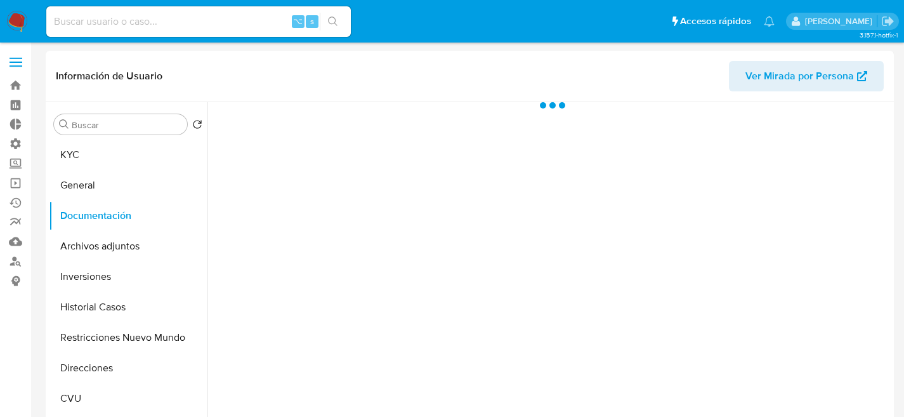
select select "10"
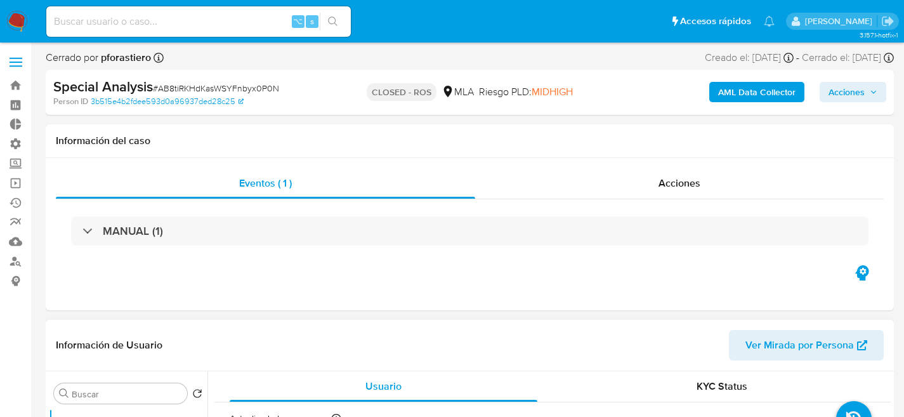
select select "10"
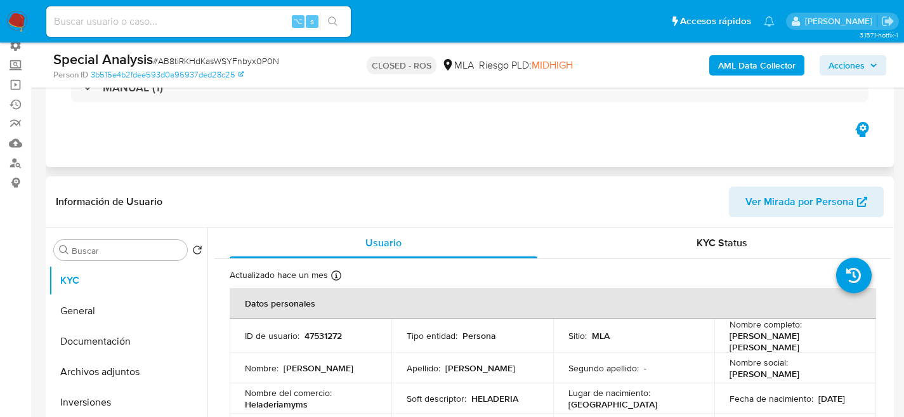
scroll to position [211, 0]
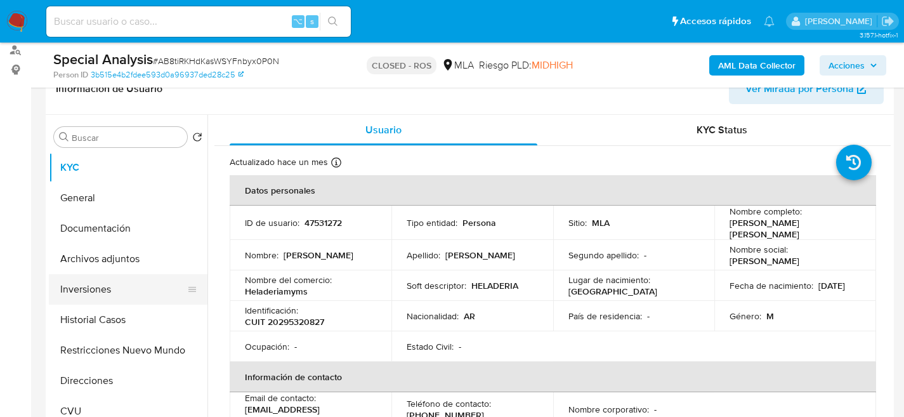
click at [72, 291] on button "Inversiones" at bounding box center [123, 289] width 149 height 30
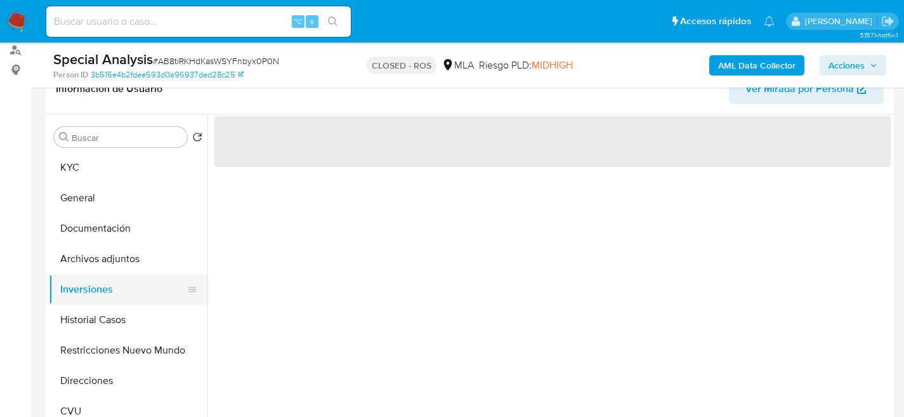
click at [76, 296] on button "Inversiones" at bounding box center [123, 289] width 149 height 30
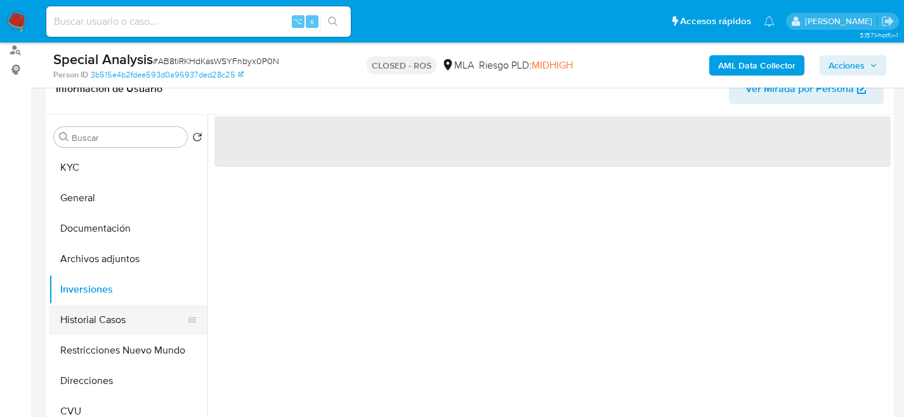
click at [82, 312] on button "Historial Casos" at bounding box center [123, 320] width 149 height 30
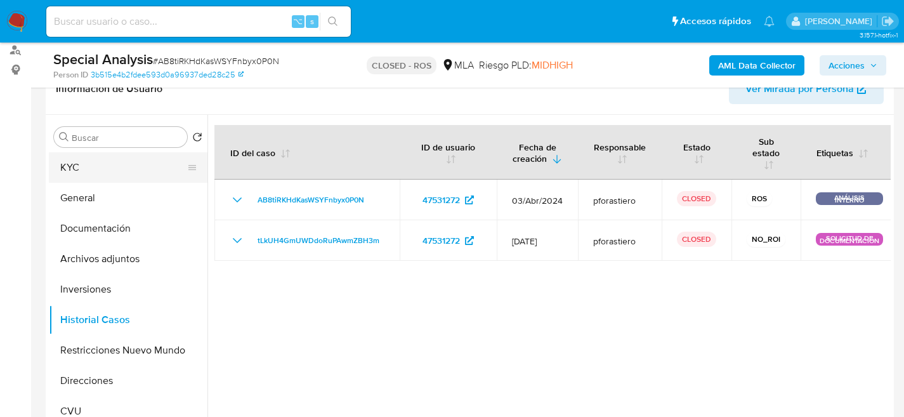
click at [88, 162] on button "KYC" at bounding box center [123, 167] width 149 height 30
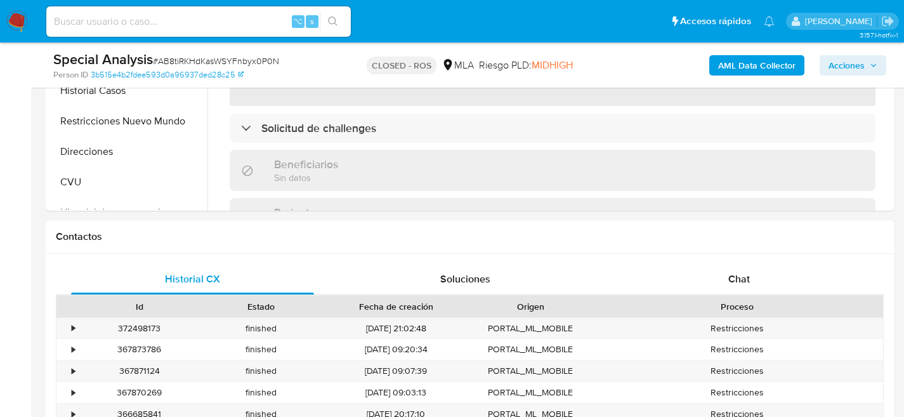
scroll to position [448, 0]
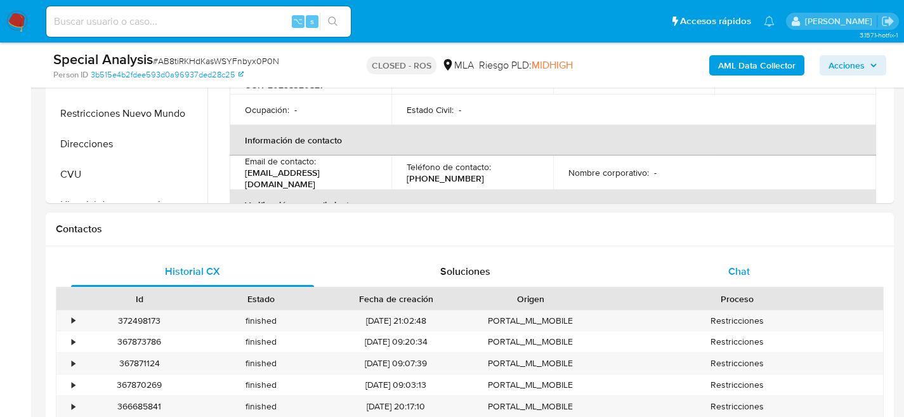
click at [741, 274] on span "Chat" at bounding box center [740, 271] width 22 height 15
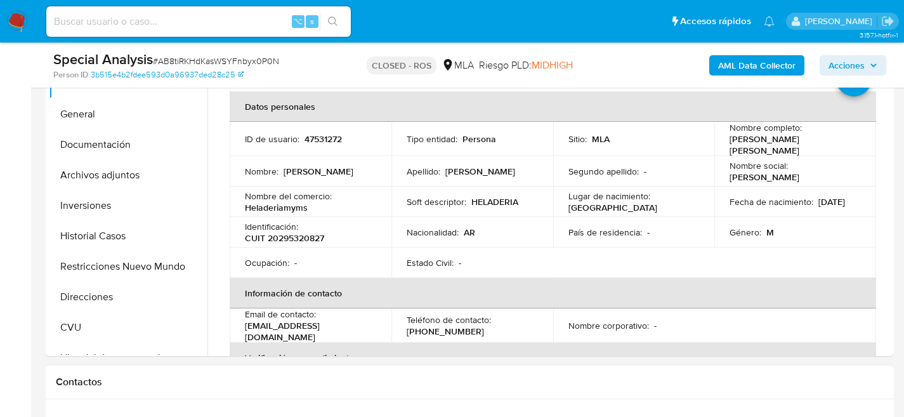
scroll to position [273, 0]
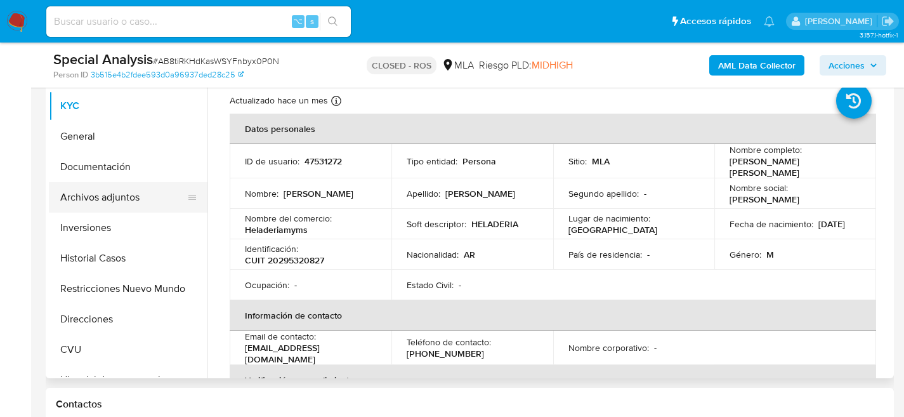
click at [99, 205] on button "Archivos adjuntos" at bounding box center [123, 197] width 149 height 30
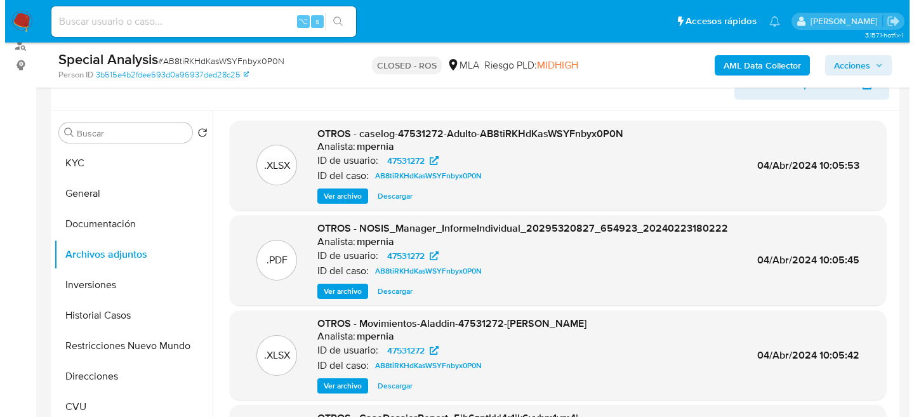
scroll to position [161, 0]
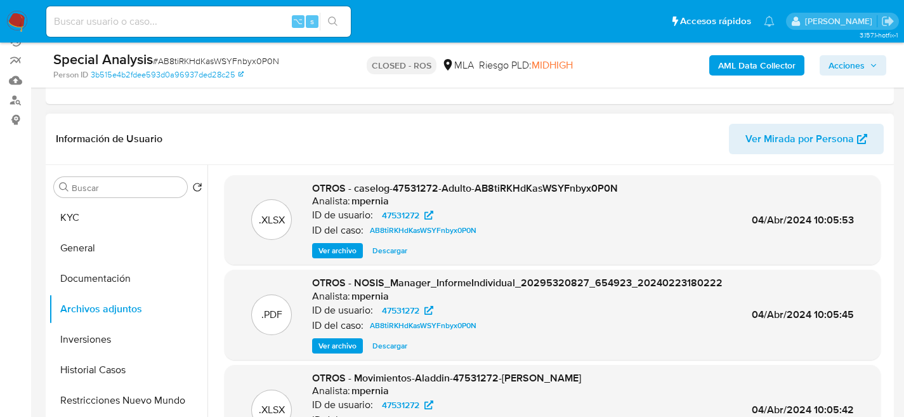
click at [323, 246] on span "Ver archivo" at bounding box center [338, 250] width 38 height 13
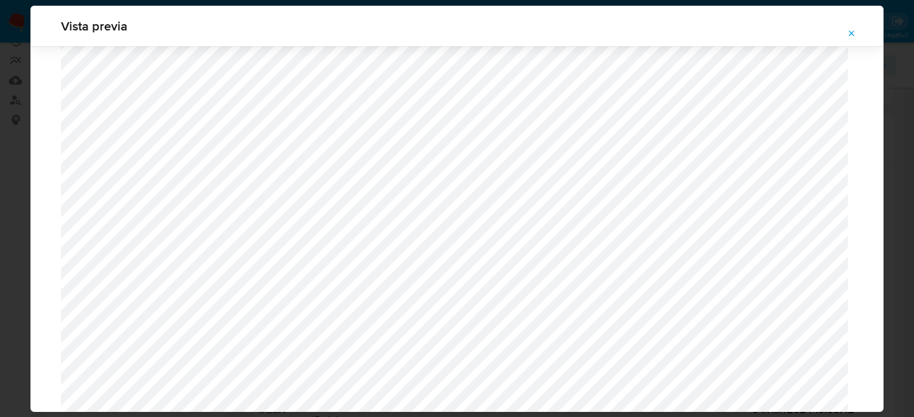
scroll to position [1481, 0]
click at [859, 36] on button "Attachment preview" at bounding box center [852, 33] width 28 height 20
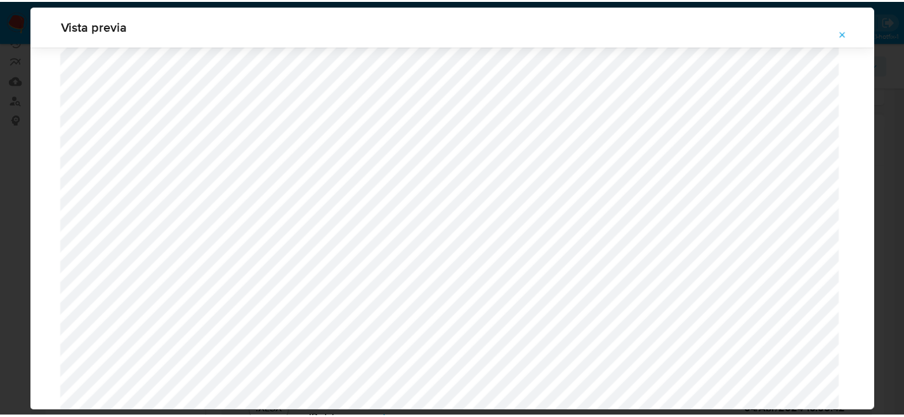
scroll to position [41, 0]
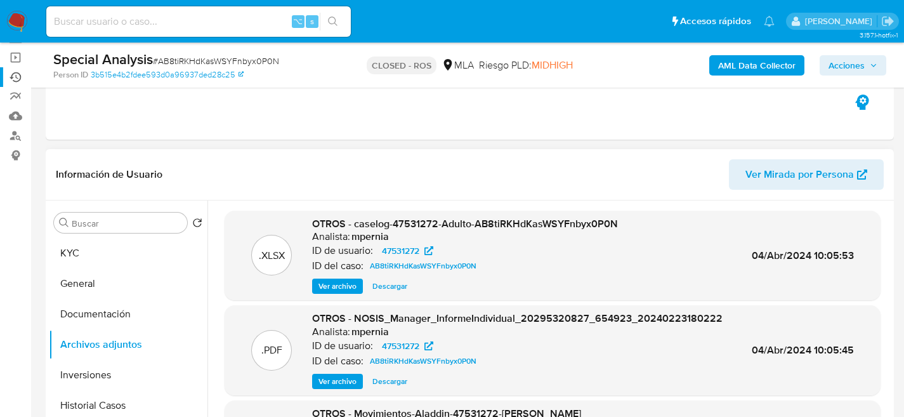
scroll to position [60, 0]
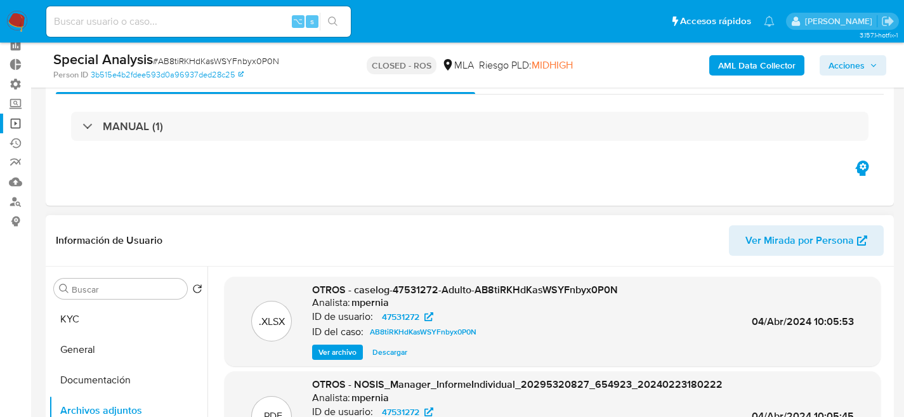
click at [15, 121] on link "Operaciones masivas" at bounding box center [75, 124] width 151 height 20
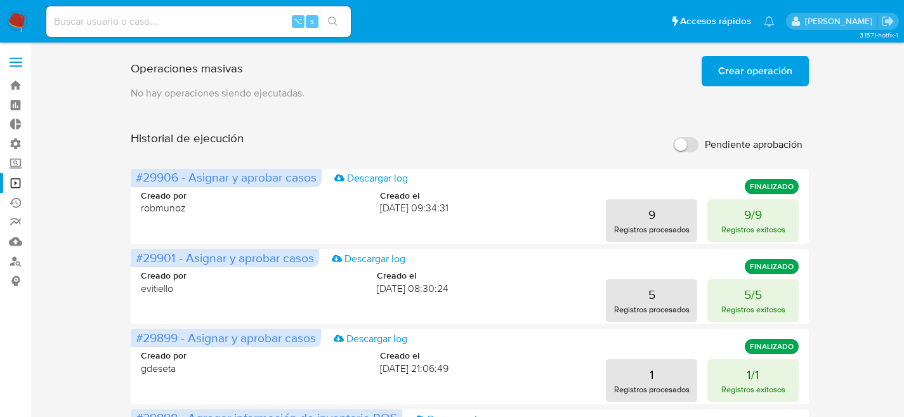
click at [769, 70] on span "Crear operación" at bounding box center [755, 71] width 74 height 28
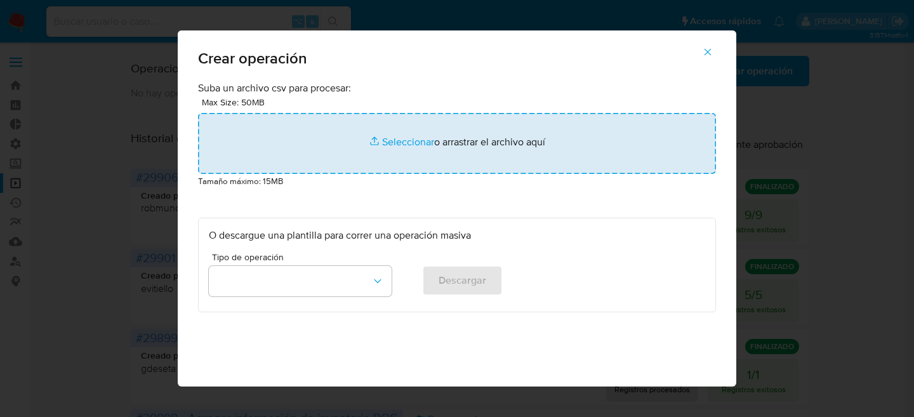
click at [473, 140] on input "file" at bounding box center [457, 143] width 518 height 61
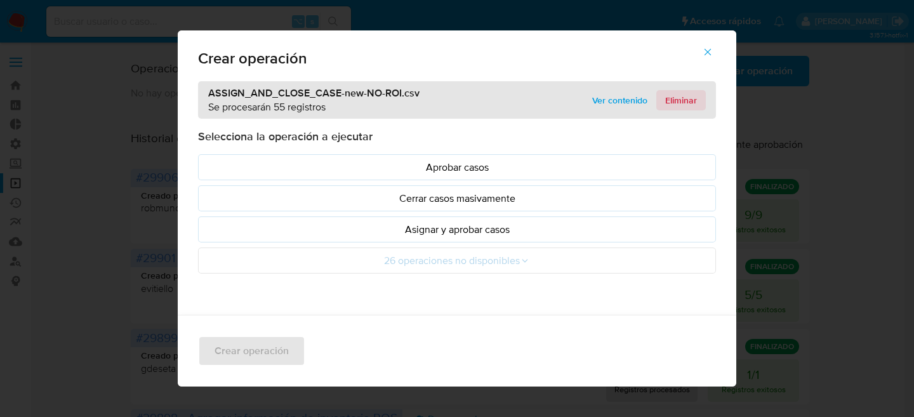
click at [680, 95] on span "Eliminar" at bounding box center [681, 100] width 32 height 18
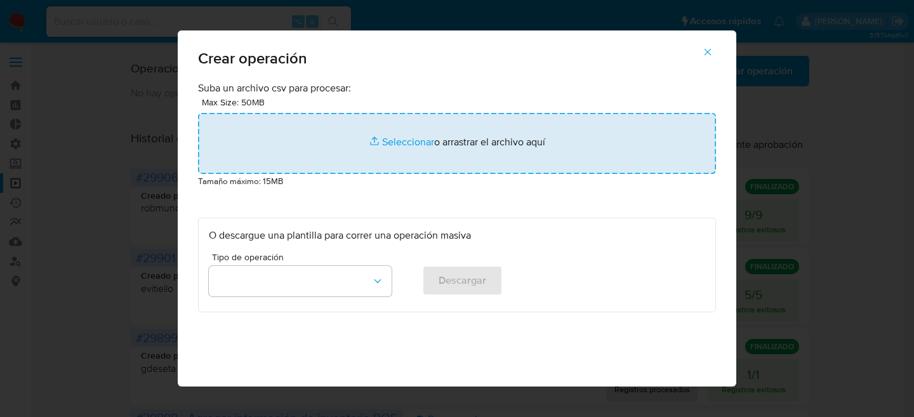
click at [535, 140] on input "file" at bounding box center [457, 143] width 518 height 61
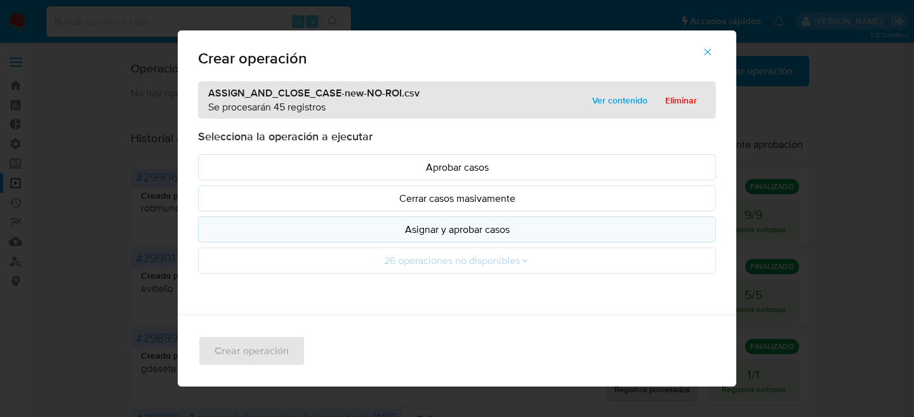
click at [472, 222] on p "Asignar y aprobar casos" at bounding box center [457, 229] width 496 height 15
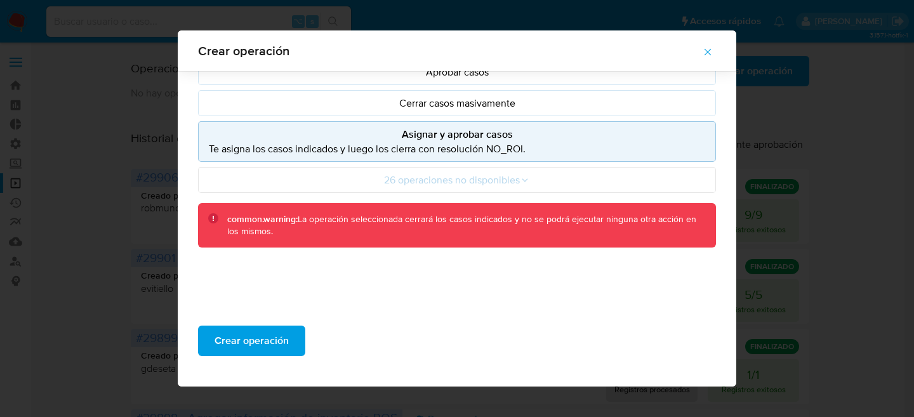
scroll to position [132, 0]
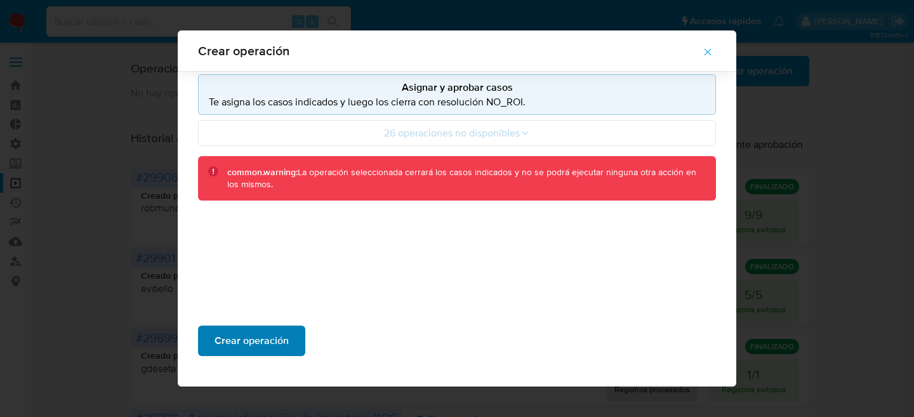
click at [255, 352] on span "Crear operación" at bounding box center [252, 341] width 74 height 28
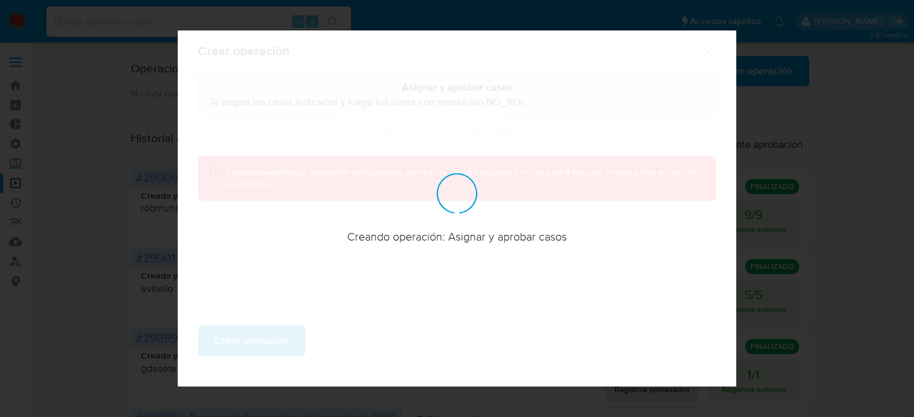
scroll to position [60, 0]
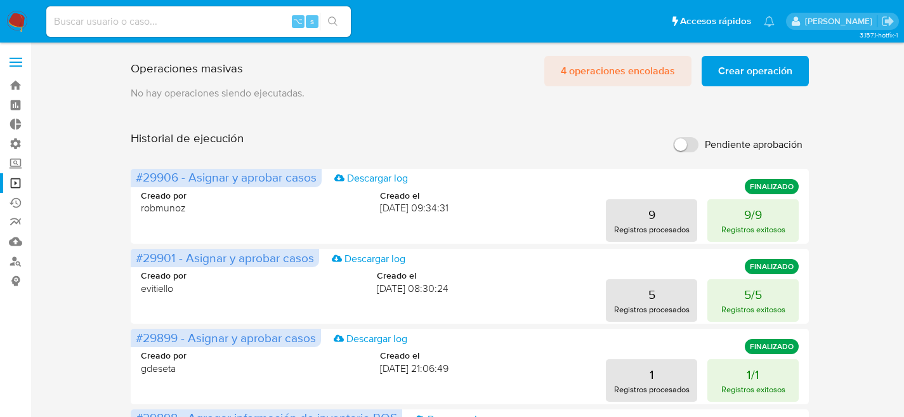
click at [585, 76] on span "4 operaciones encoladas" at bounding box center [618, 71] width 114 height 28
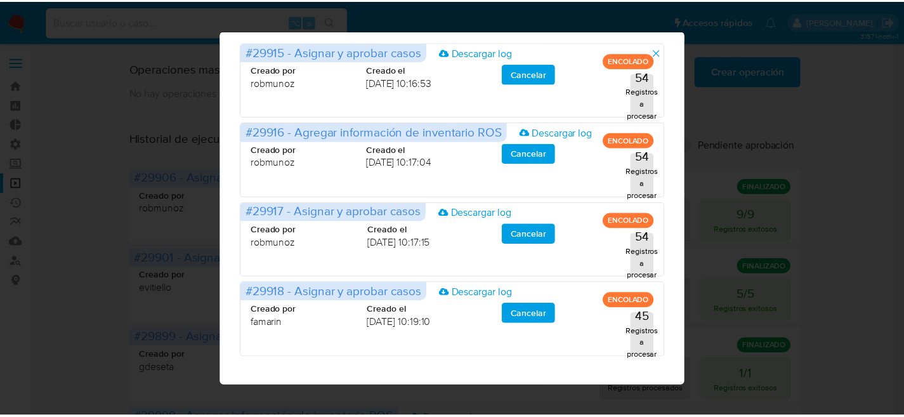
scroll to position [0, 0]
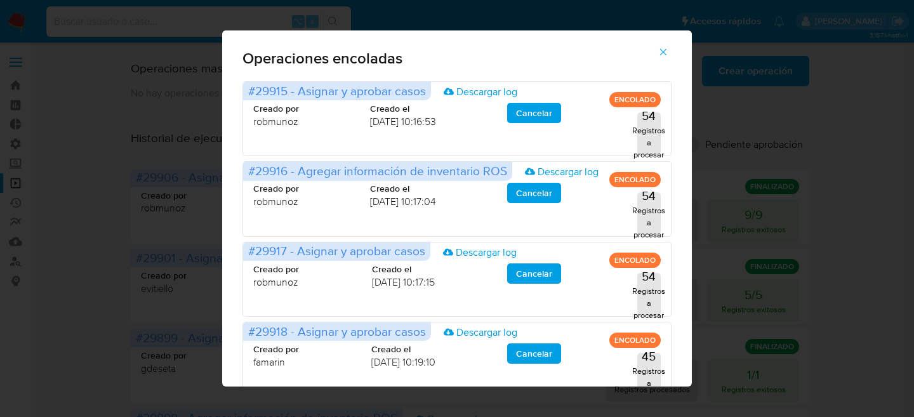
click at [669, 56] on icon "button" at bounding box center [662, 51] width 11 height 11
